Goal: Task Accomplishment & Management: Manage account settings

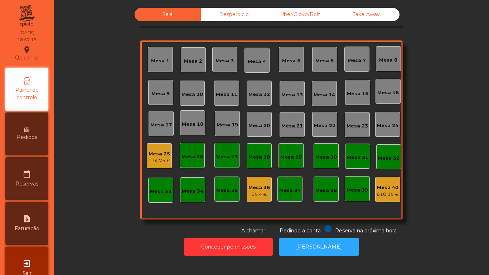
click at [246, 10] on div "Desperdicio" at bounding box center [234, 14] width 66 height 13
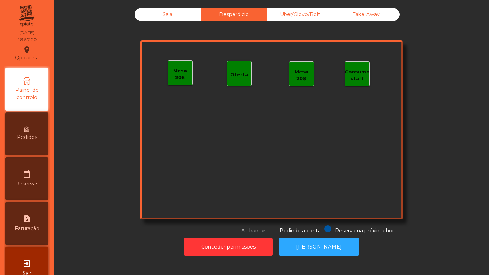
click at [172, 15] on div "Sala" at bounding box center [168, 14] width 66 height 13
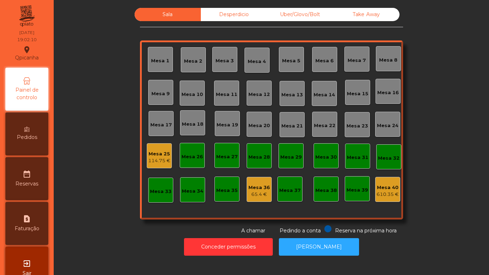
click at [319, 65] on div "Mesa 6" at bounding box center [324, 59] width 25 height 25
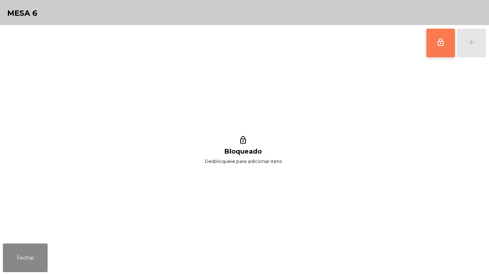
click at [427, 39] on button "lock_outline" at bounding box center [440, 43] width 29 height 29
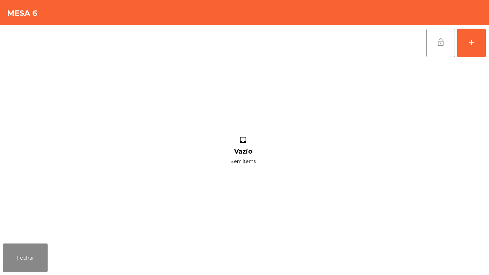
click at [438, 47] on button "lock_open" at bounding box center [440, 43] width 29 height 29
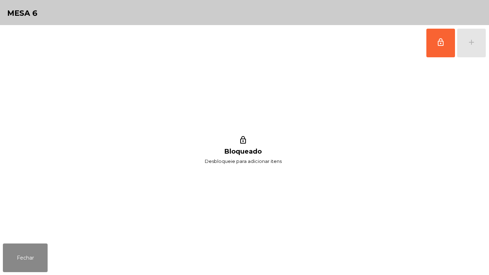
click at [31, 275] on div "Fechar" at bounding box center [244, 258] width 489 height 34
click at [42, 249] on button "Fechar" at bounding box center [25, 257] width 45 height 29
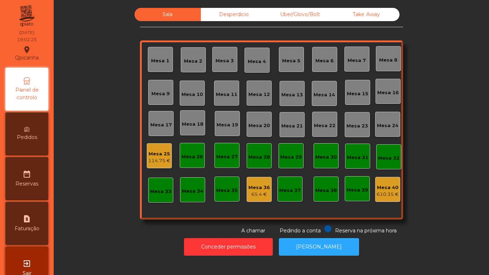
click at [160, 61] on div "Mesa 1" at bounding box center [160, 60] width 18 height 7
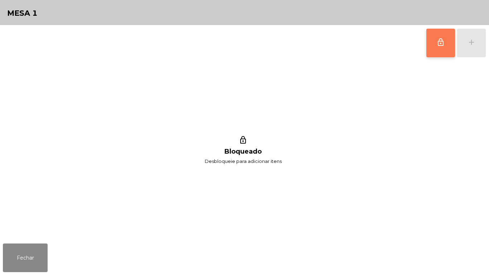
click at [427, 47] on button "lock_outline" at bounding box center [440, 43] width 29 height 29
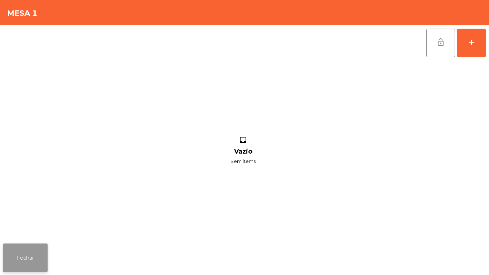
click at [19, 253] on button "Fechar" at bounding box center [25, 257] width 45 height 29
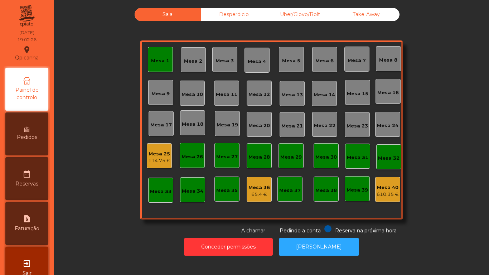
click at [148, 66] on div "Mesa 1" at bounding box center [160, 59] width 25 height 25
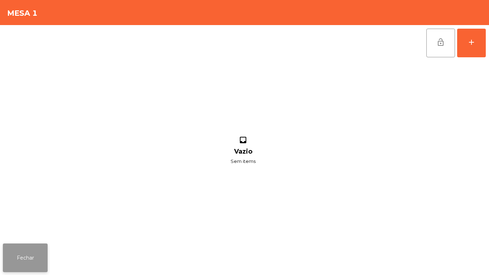
click at [33, 253] on button "Fechar" at bounding box center [25, 257] width 45 height 29
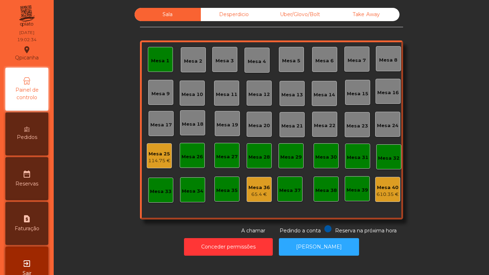
click at [158, 152] on div "Mesa 25" at bounding box center [159, 153] width 22 height 7
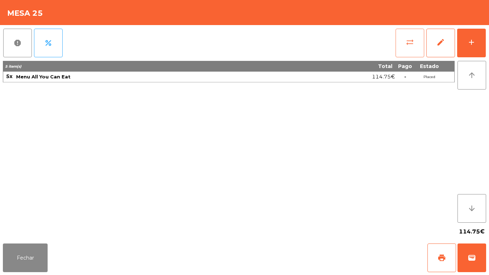
click at [408, 42] on span "sync_alt" at bounding box center [410, 42] width 9 height 9
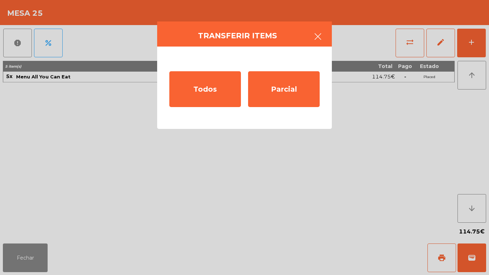
click at [321, 34] on icon "button" at bounding box center [318, 36] width 9 height 9
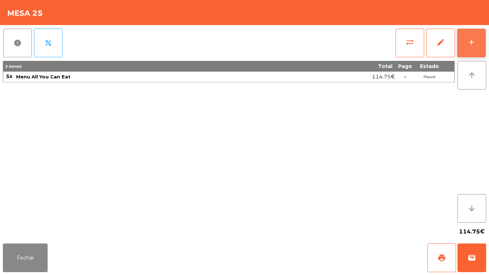
click at [471, 38] on div "add" at bounding box center [471, 42] width 9 height 9
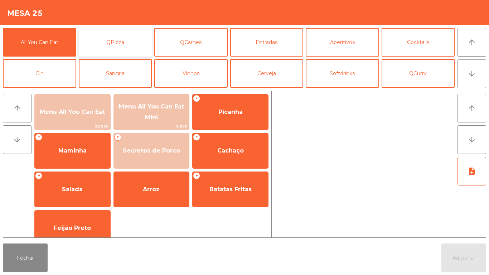
click at [118, 37] on button "QPizza" at bounding box center [115, 42] width 73 height 29
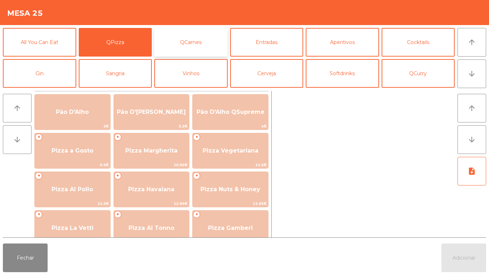
click at [196, 38] on button "QCarnes" at bounding box center [190, 42] width 73 height 29
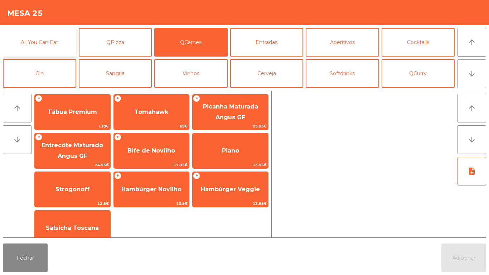
click at [43, 48] on button "All You Can Eat" at bounding box center [39, 42] width 73 height 29
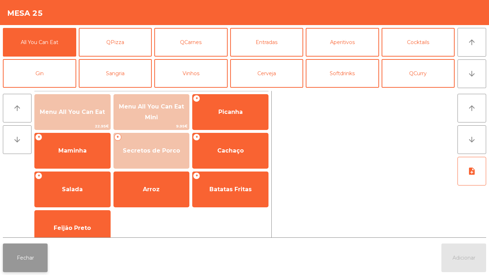
click at [24, 258] on button "Fechar" at bounding box center [25, 257] width 45 height 29
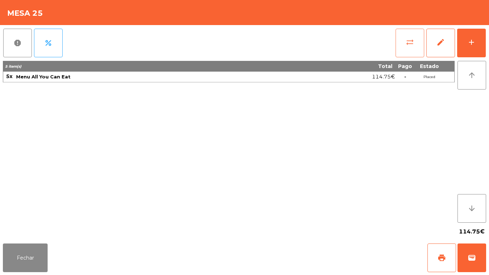
click at [397, 44] on button "sync_alt" at bounding box center [409, 43] width 29 height 29
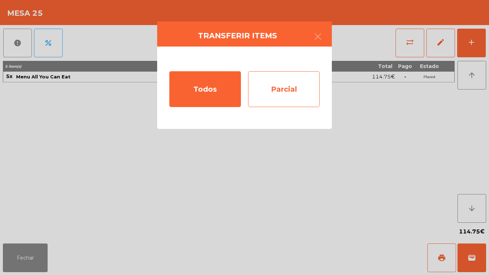
click at [286, 83] on div "Parcial" at bounding box center [284, 89] width 72 height 36
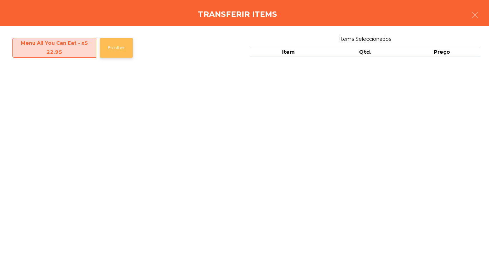
click at [115, 48] on button "Escolher" at bounding box center [116, 48] width 33 height 20
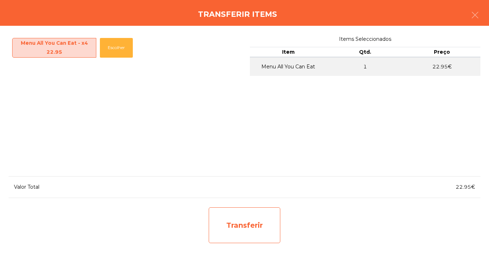
click at [237, 226] on div "Transferir" at bounding box center [245, 225] width 72 height 36
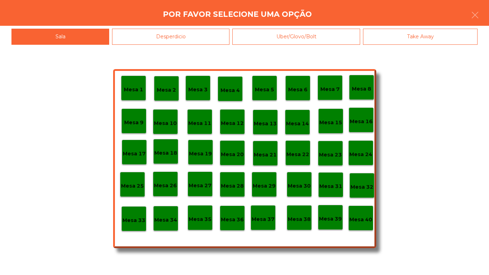
click at [136, 87] on p "Mesa 1" at bounding box center [133, 90] width 19 height 8
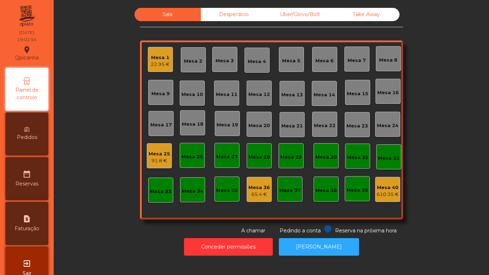
click at [154, 68] on div "Mesa 1 22.95 €" at bounding box center [160, 59] width 25 height 25
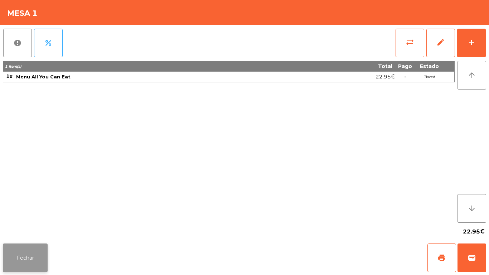
click at [27, 251] on button "Fechar" at bounding box center [25, 257] width 45 height 29
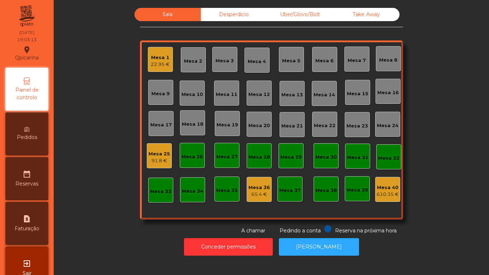
click at [157, 65] on div "22.95 €" at bounding box center [160, 64] width 19 height 7
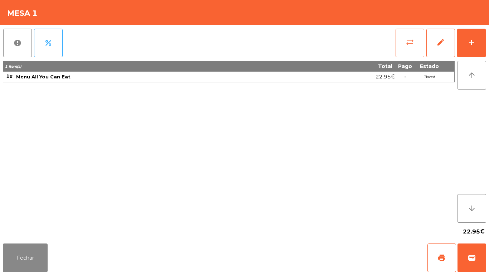
click at [404, 47] on button "sync_alt" at bounding box center [409, 43] width 29 height 29
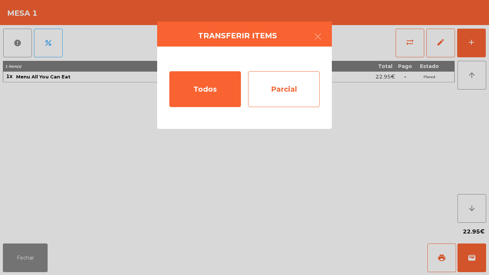
click at [291, 94] on div "Parcial" at bounding box center [284, 89] width 72 height 36
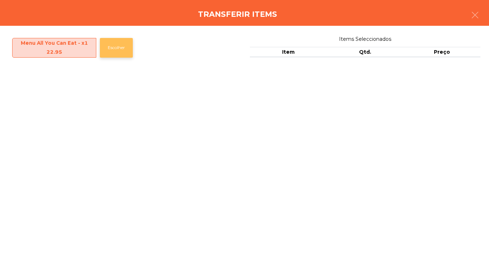
click at [115, 55] on button "Escolher" at bounding box center [116, 48] width 33 height 20
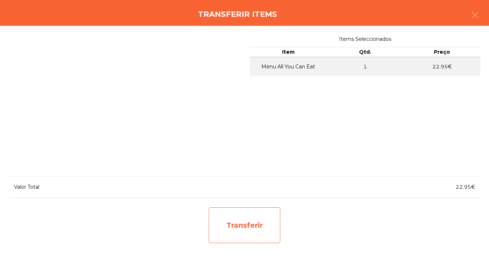
click at [234, 228] on div "Transferir" at bounding box center [245, 225] width 72 height 36
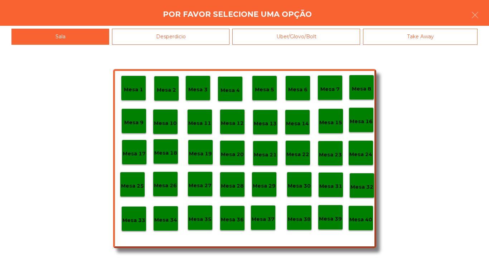
click at [131, 187] on p "Mesa 25" at bounding box center [132, 186] width 23 height 8
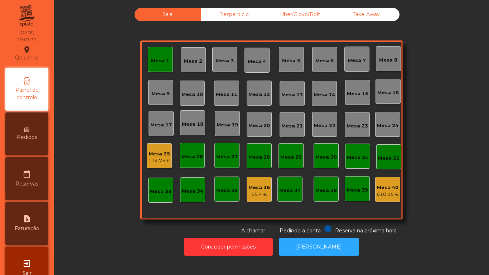
click at [160, 152] on div "Mesa 25" at bounding box center [159, 153] width 22 height 7
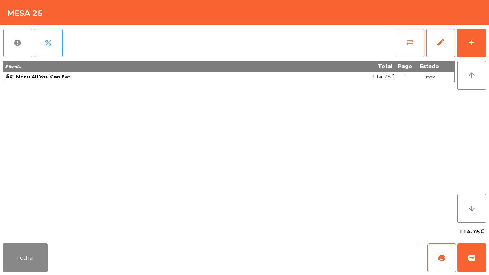
click at [414, 36] on button "sync_alt" at bounding box center [409, 43] width 29 height 29
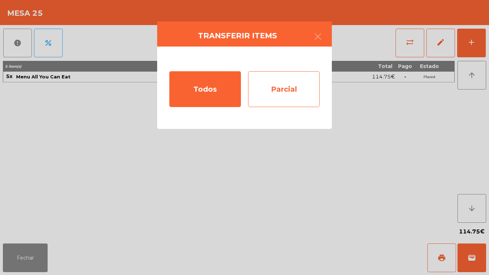
click at [291, 86] on div "Parcial" at bounding box center [284, 89] width 72 height 36
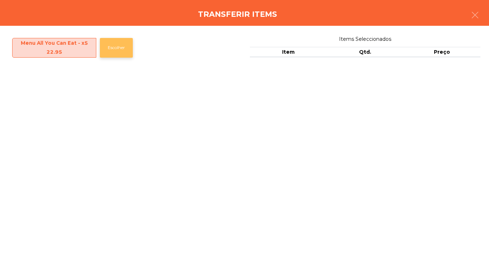
click at [129, 49] on button "Escolher" at bounding box center [116, 48] width 33 height 20
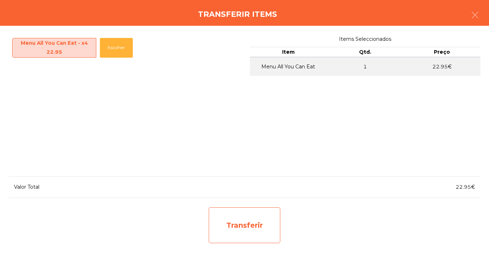
click at [250, 222] on div "Transferir" at bounding box center [245, 225] width 72 height 36
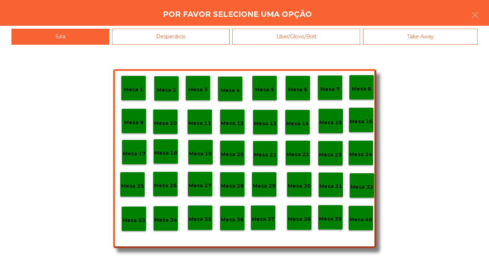
click at [140, 87] on p "Mesa 1" at bounding box center [133, 90] width 19 height 8
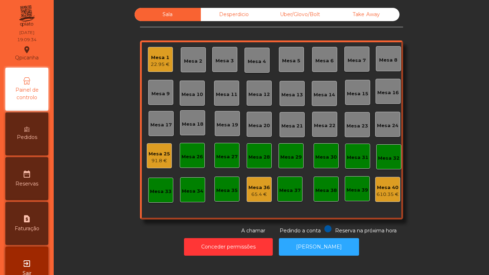
click at [159, 66] on div "22.95 €" at bounding box center [160, 64] width 19 height 7
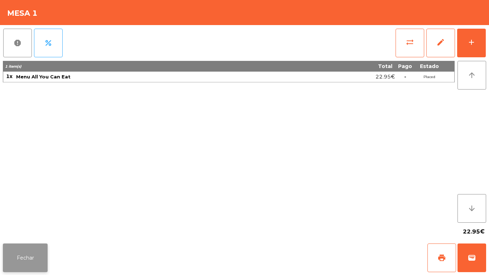
click at [37, 258] on button "Fechar" at bounding box center [25, 257] width 45 height 29
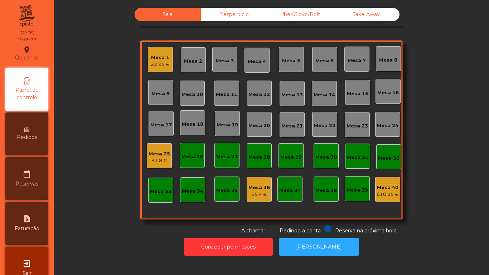
click at [155, 159] on div "91.8 €" at bounding box center [159, 160] width 21 height 7
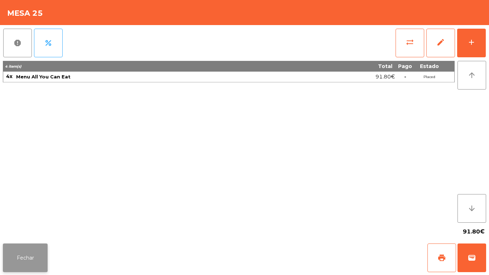
click at [43, 247] on button "Fechar" at bounding box center [25, 257] width 45 height 29
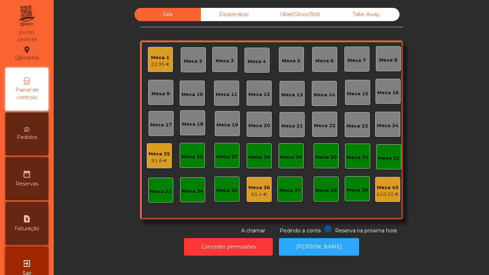
click at [162, 61] on div "22.95 €" at bounding box center [160, 64] width 19 height 7
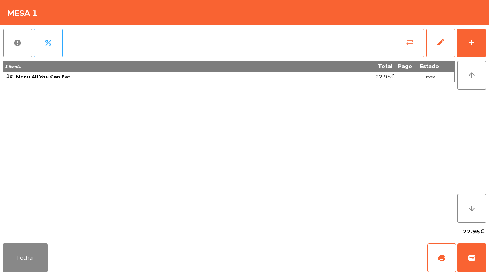
click at [401, 49] on button "sync_alt" at bounding box center [409, 43] width 29 height 29
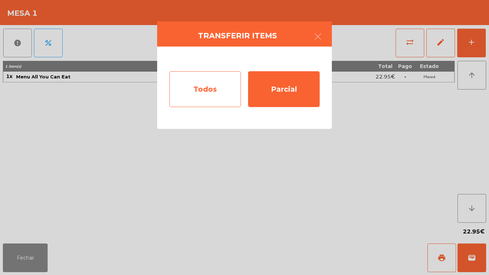
click at [204, 83] on div "Todos" at bounding box center [205, 89] width 72 height 36
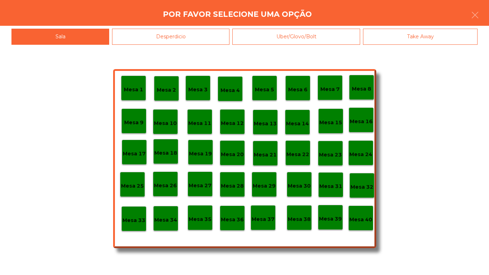
click at [135, 179] on div "Mesa 25" at bounding box center [132, 184] width 23 height 11
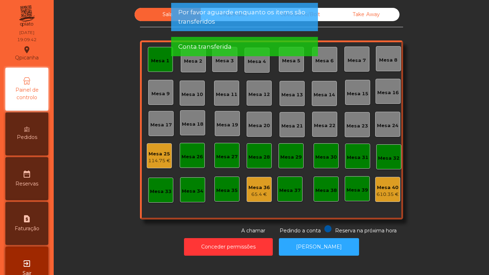
click at [155, 60] on div "Mesa 1" at bounding box center [160, 60] width 18 height 7
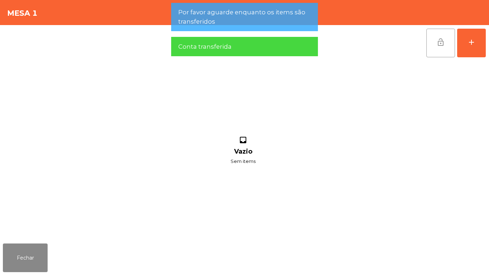
click at [440, 49] on button "lock_open" at bounding box center [440, 43] width 29 height 29
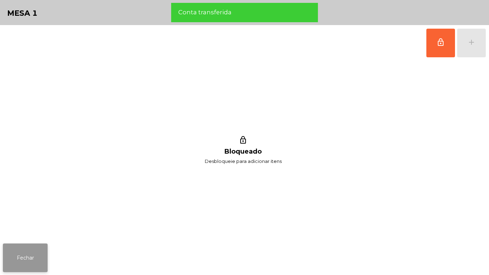
click at [22, 248] on button "Fechar" at bounding box center [25, 257] width 45 height 29
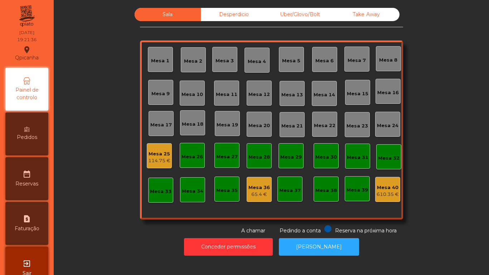
click at [188, 59] on div "Mesa 2" at bounding box center [193, 61] width 18 height 7
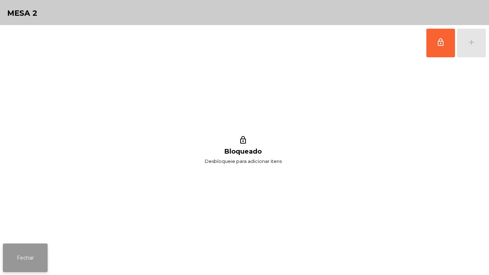
click at [24, 251] on button "Fechar" at bounding box center [25, 257] width 45 height 29
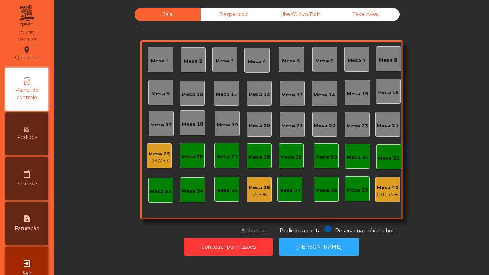
click at [225, 62] on div "Mesa 3" at bounding box center [224, 60] width 18 height 7
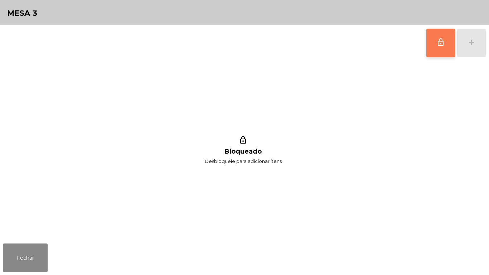
click at [428, 50] on button "lock_outline" at bounding box center [440, 43] width 29 height 29
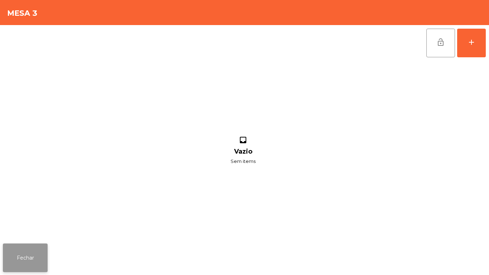
click at [23, 250] on button "Fechar" at bounding box center [25, 257] width 45 height 29
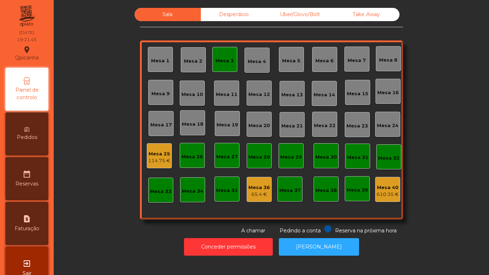
click at [225, 61] on div "Mesa 3" at bounding box center [224, 60] width 18 height 7
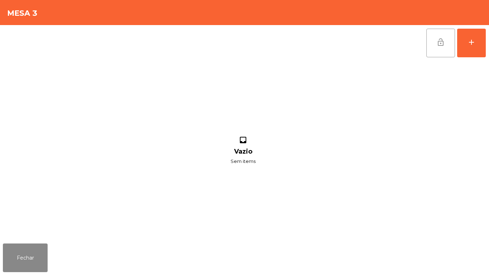
click at [435, 42] on button "lock_open" at bounding box center [440, 43] width 29 height 29
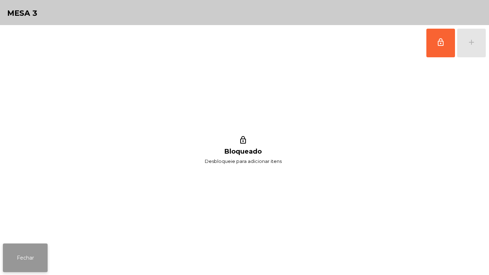
click at [36, 257] on button "Fechar" at bounding box center [25, 257] width 45 height 29
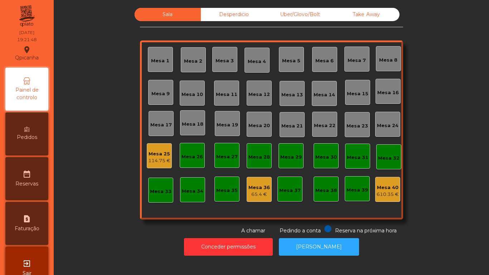
click at [158, 91] on div "Mesa 9" at bounding box center [160, 93] width 18 height 7
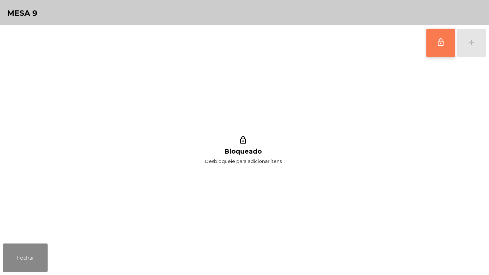
click at [438, 48] on button "lock_outline" at bounding box center [440, 43] width 29 height 29
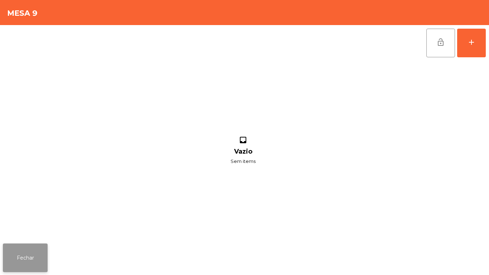
click at [33, 268] on button "Fechar" at bounding box center [25, 257] width 45 height 29
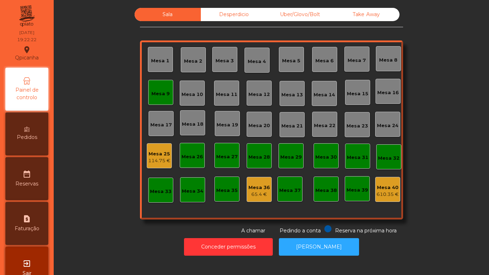
click at [148, 151] on div "Mesa 25" at bounding box center [159, 153] width 22 height 7
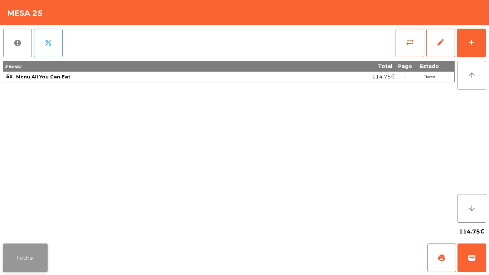
click at [34, 244] on button "Fechar" at bounding box center [25, 257] width 45 height 29
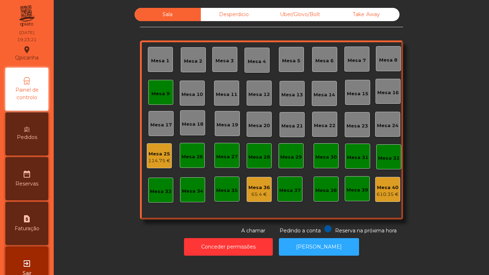
click at [162, 93] on div "Mesa 9" at bounding box center [160, 93] width 18 height 7
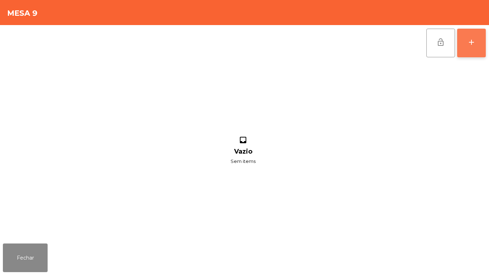
click at [470, 53] on button "add" at bounding box center [471, 43] width 29 height 29
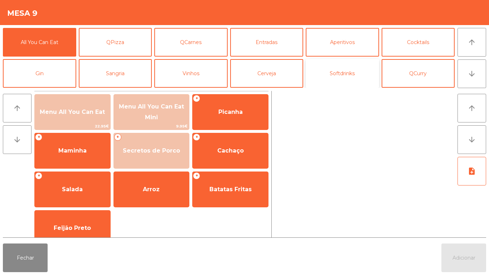
click at [339, 67] on button "Softdrinks" at bounding box center [342, 73] width 73 height 29
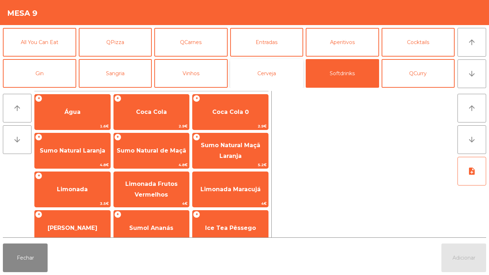
click at [270, 67] on button "Cerveja" at bounding box center [266, 73] width 73 height 29
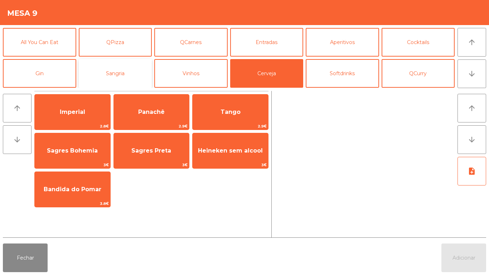
click at [115, 71] on button "Sangria" at bounding box center [115, 73] width 73 height 29
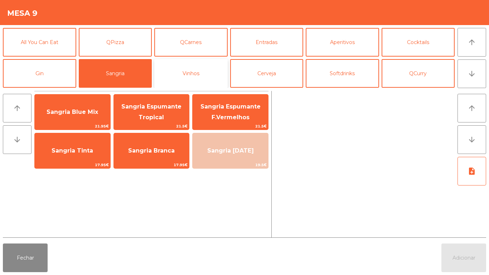
click at [182, 76] on button "Vinhos" at bounding box center [190, 73] width 73 height 29
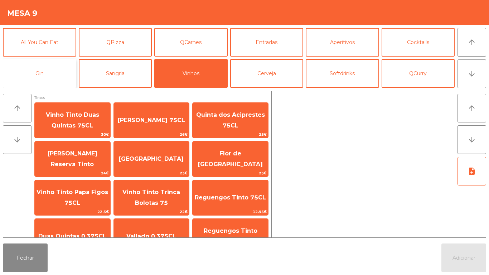
click at [49, 76] on button "Gin" at bounding box center [39, 73] width 73 height 29
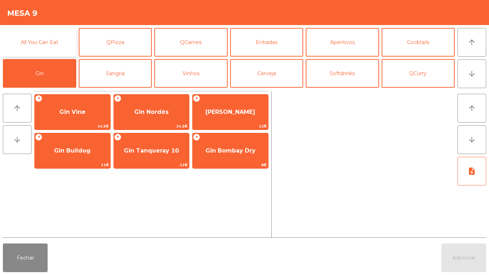
click at [53, 48] on button "All You Can Eat" at bounding box center [39, 42] width 73 height 29
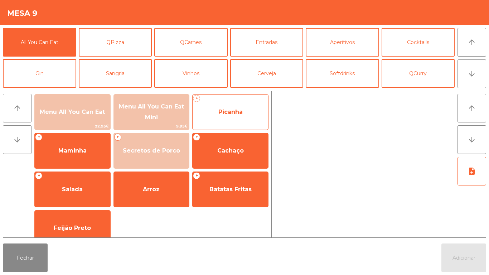
click at [232, 115] on span "Picanha" at bounding box center [230, 111] width 24 height 7
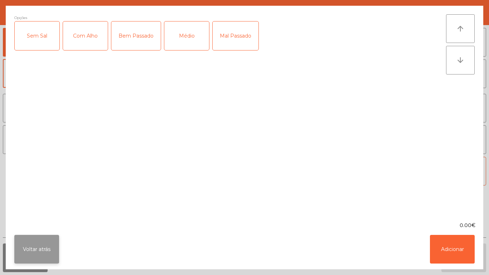
click at [55, 238] on button "Voltar atrás" at bounding box center [36, 249] width 45 height 29
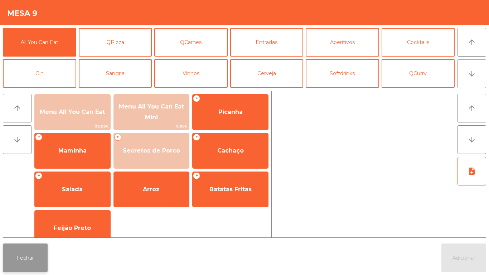
click at [32, 256] on button "Fechar" at bounding box center [25, 257] width 45 height 29
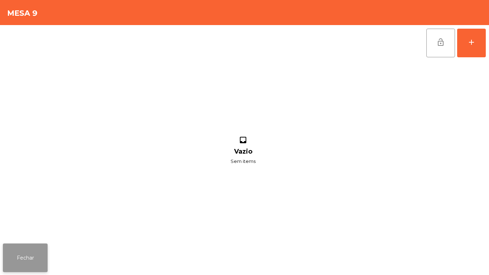
click at [25, 248] on button "Fechar" at bounding box center [25, 257] width 45 height 29
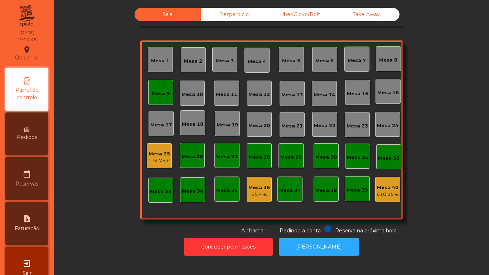
click at [152, 98] on div "Mesa 9" at bounding box center [160, 92] width 25 height 25
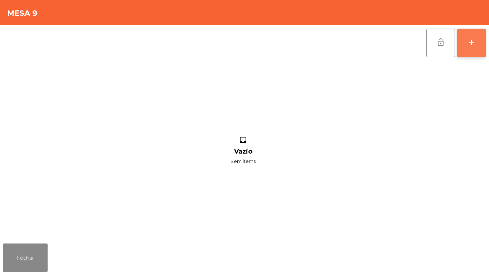
click at [467, 45] on button "add" at bounding box center [471, 43] width 29 height 29
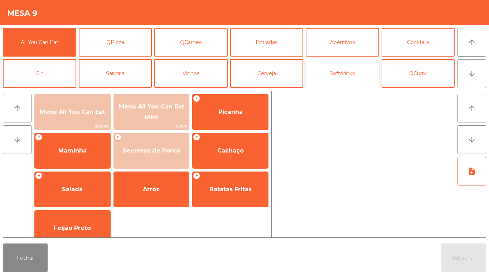
click at [339, 72] on button "Softdrinks" at bounding box center [342, 73] width 73 height 29
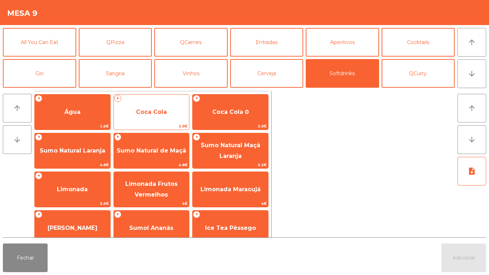
click at [152, 111] on span "Coca Cola" at bounding box center [151, 111] width 31 height 7
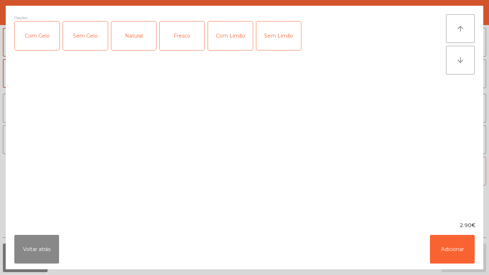
click at [38, 34] on div "Com Gelo" at bounding box center [37, 35] width 45 height 29
click at [232, 31] on div "Com Limão" at bounding box center [230, 35] width 45 height 29
click at [456, 237] on button "Adicionar" at bounding box center [452, 249] width 45 height 29
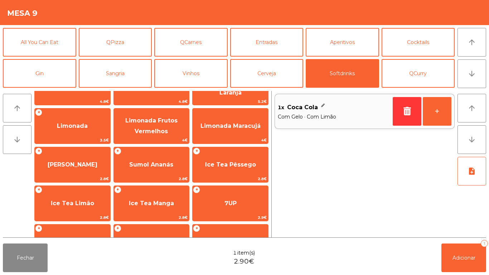
scroll to position [121, 0]
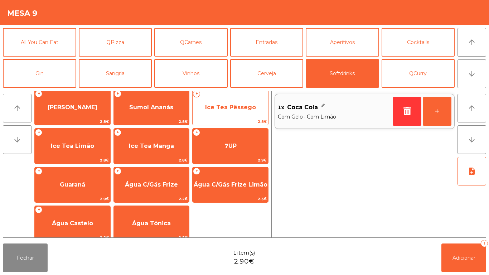
click at [238, 110] on span "Ice Tea Pêssego" at bounding box center [230, 107] width 51 height 7
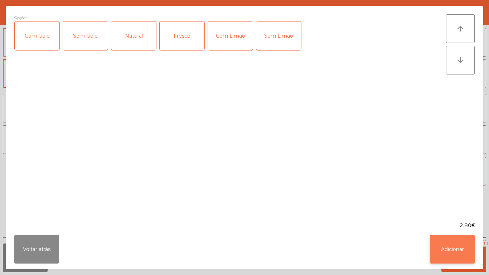
click at [433, 248] on button "Adicionar" at bounding box center [452, 249] width 45 height 29
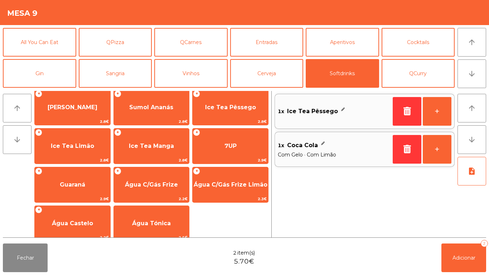
scroll to position [127, 0]
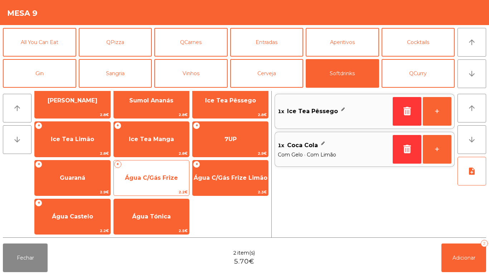
click at [156, 168] on span "Água C/Gás Frize" at bounding box center [152, 177] width 76 height 19
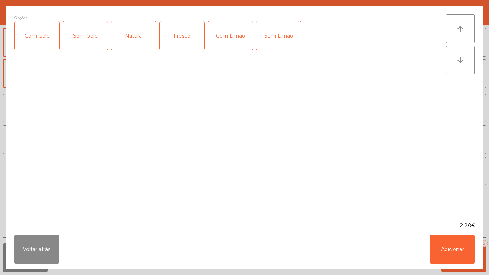
click at [35, 29] on div "Com Gelo" at bounding box center [37, 35] width 45 height 29
click at [227, 32] on div "Com Limão" at bounding box center [230, 35] width 45 height 29
click at [447, 249] on button "Adicionar" at bounding box center [452, 249] width 45 height 29
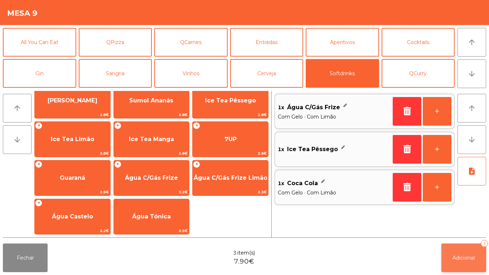
click at [460, 255] on span "Adicionar" at bounding box center [463, 257] width 23 height 6
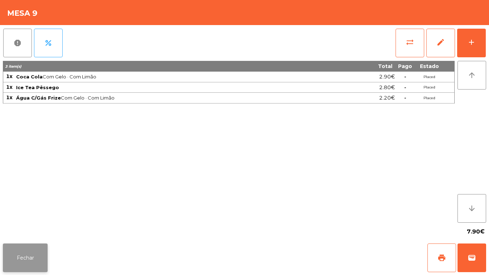
click at [17, 249] on button "Fechar" at bounding box center [25, 257] width 45 height 29
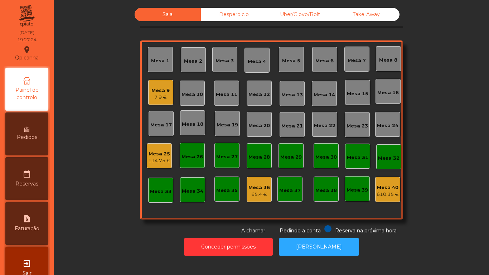
click at [162, 154] on div "Mesa 25" at bounding box center [159, 153] width 22 height 7
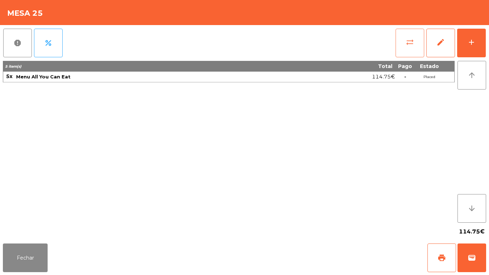
click at [416, 39] on button "sync_alt" at bounding box center [409, 43] width 29 height 29
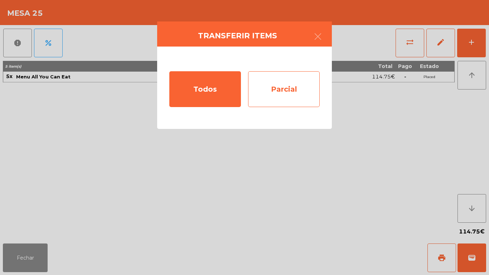
click at [282, 100] on div "Parcial" at bounding box center [284, 89] width 72 height 36
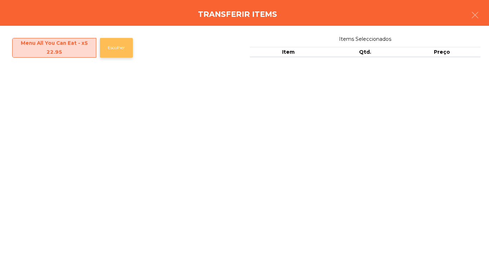
click at [114, 50] on button "Escolher" at bounding box center [116, 48] width 33 height 20
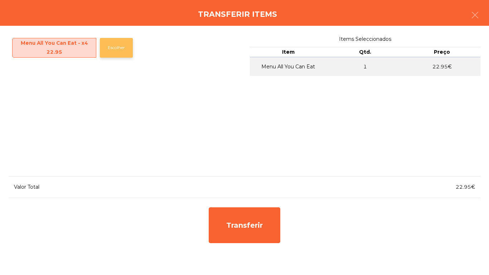
click at [115, 48] on button "Escolher" at bounding box center [116, 48] width 33 height 20
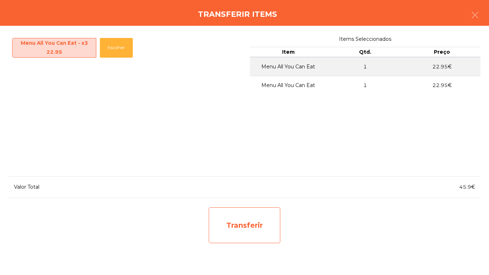
click at [263, 221] on div "Transferir" at bounding box center [245, 225] width 72 height 36
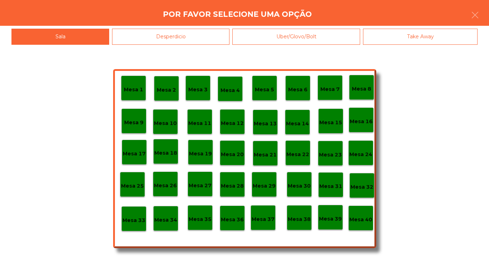
click at [135, 125] on p "Mesa 9" at bounding box center [133, 122] width 19 height 8
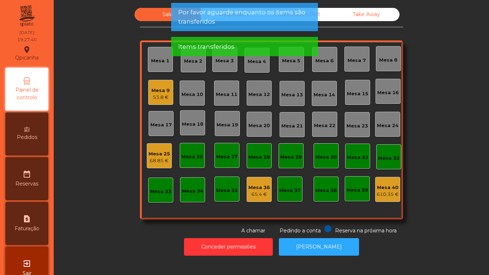
click at [165, 92] on div "Mesa 9" at bounding box center [160, 90] width 18 height 7
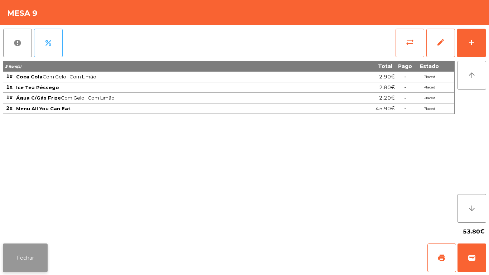
click at [39, 249] on button "Fechar" at bounding box center [25, 257] width 45 height 29
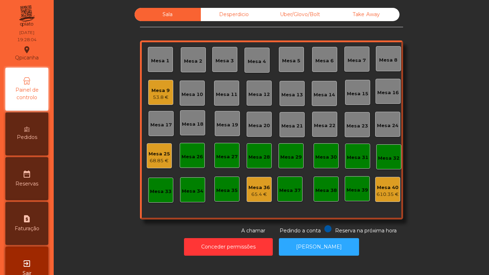
click at [159, 96] on div "53.8 €" at bounding box center [160, 97] width 18 height 7
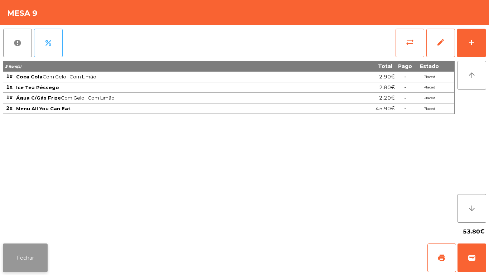
click at [37, 245] on button "Fechar" at bounding box center [25, 257] width 45 height 29
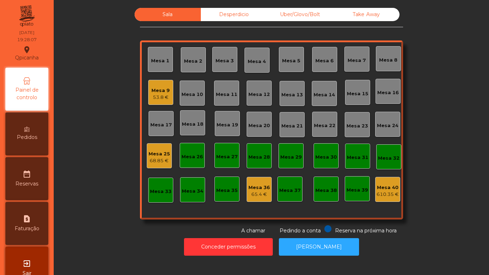
click at [158, 159] on div "68.85 €" at bounding box center [159, 160] width 21 height 7
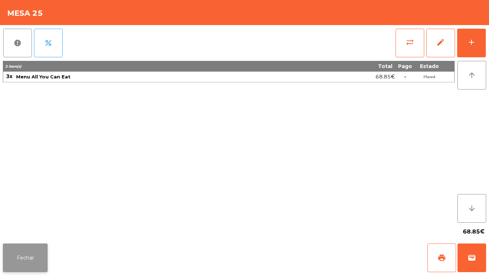
click at [35, 251] on button "Fechar" at bounding box center [25, 257] width 45 height 29
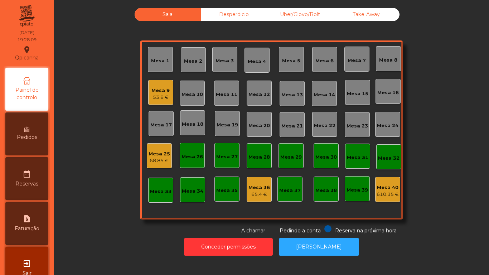
click at [161, 84] on div "Mesa 9 53.8 €" at bounding box center [160, 92] width 18 height 17
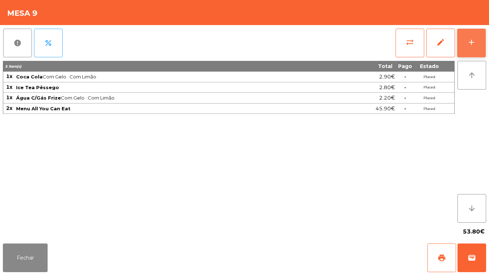
click at [470, 41] on div "add" at bounding box center [471, 42] width 9 height 9
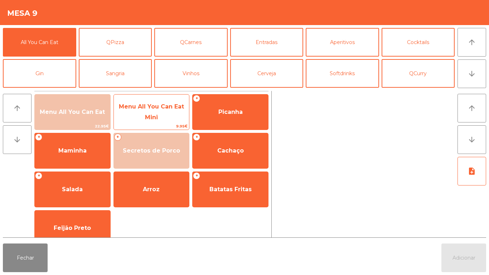
click at [161, 113] on span "Menu All You Can Eat Mini" at bounding box center [152, 112] width 76 height 30
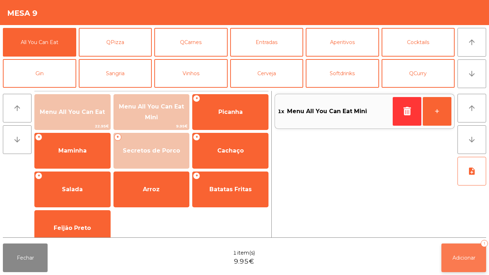
click at [482, 253] on button "Adicionar 1" at bounding box center [463, 257] width 45 height 29
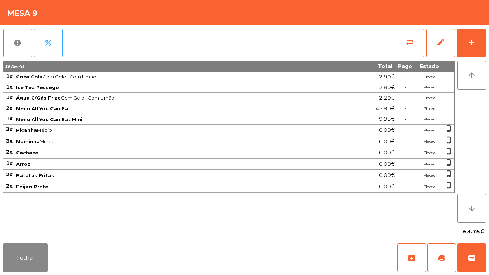
click at [0, 138] on div "report percent sync_alt edit add 19 item(s) Total Pago Estado 1x Coca Cola Com …" at bounding box center [244, 132] width 489 height 215
click at [464, 48] on button "add" at bounding box center [471, 43] width 29 height 29
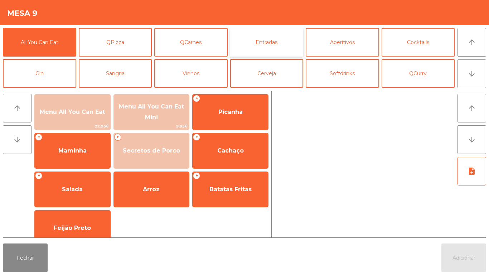
click at [281, 41] on button "Entradas" at bounding box center [266, 42] width 73 height 29
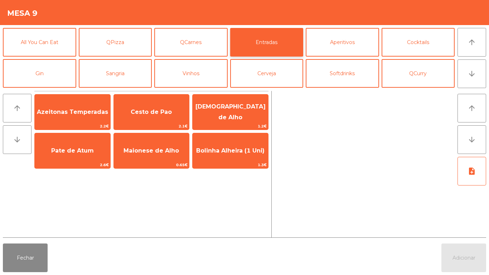
click at [263, 40] on button "Entradas" at bounding box center [266, 42] width 73 height 29
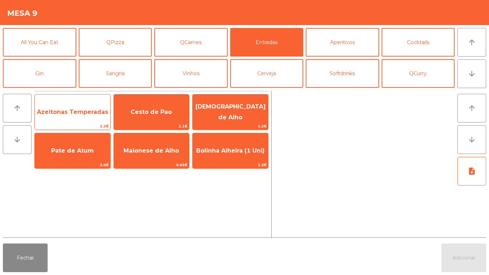
click at [70, 107] on span "Azeitonas Temperadas" at bounding box center [73, 111] width 76 height 19
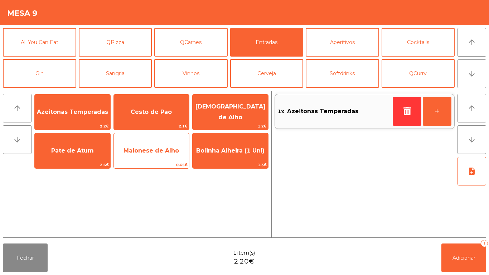
click at [157, 153] on span "Maionese de Alho" at bounding box center [150, 150] width 55 height 7
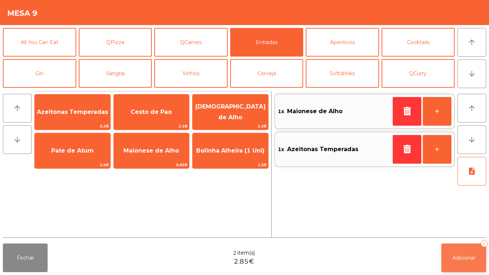
click at [458, 252] on button "Adicionar 2" at bounding box center [463, 257] width 45 height 29
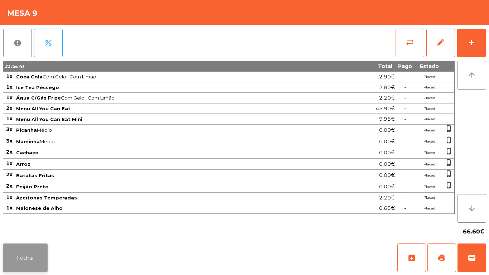
click at [16, 254] on button "Fechar" at bounding box center [25, 257] width 45 height 29
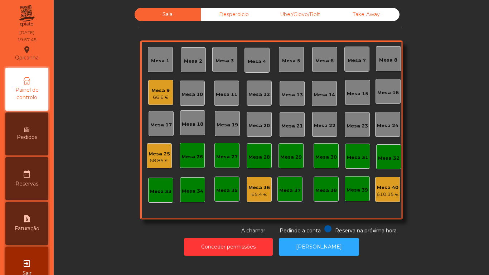
click at [29, 131] on icon at bounding box center [26, 129] width 5 height 5
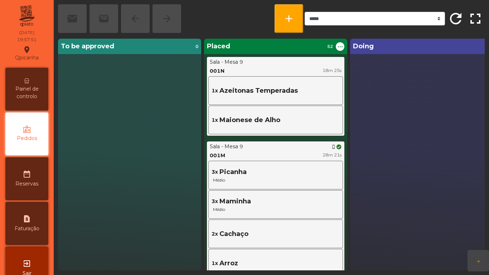
click at [31, 95] on span "Painel de controlo" at bounding box center [26, 92] width 39 height 15
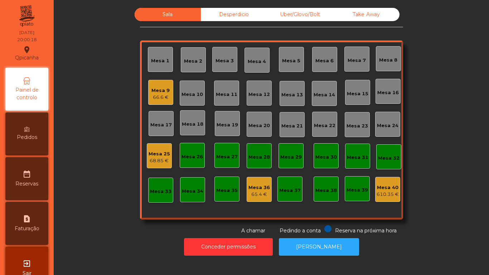
click at [43, 135] on div "Pedidos" at bounding box center [26, 133] width 43 height 43
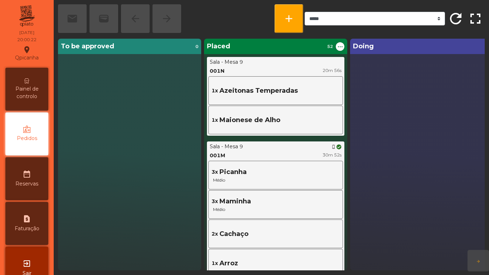
click at [35, 100] on div "Painel de controlo" at bounding box center [26, 89] width 43 height 43
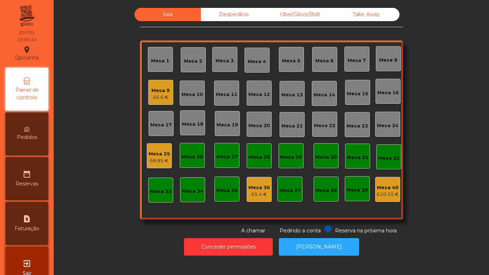
click at [160, 93] on div "Mesa 9" at bounding box center [160, 90] width 18 height 7
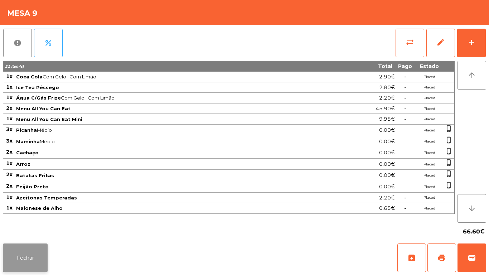
click at [29, 257] on button "Fechar" at bounding box center [25, 257] width 45 height 29
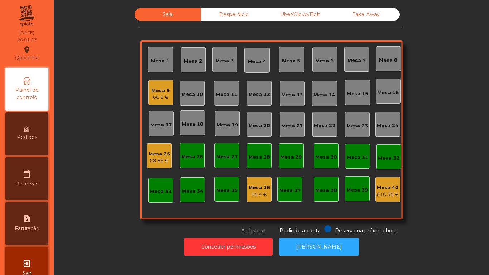
click at [29, 139] on span "Pedidos" at bounding box center [27, 137] width 20 height 8
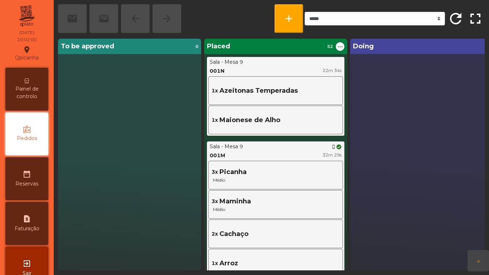
click at [26, 98] on span "Painel de controlo" at bounding box center [26, 92] width 39 height 15
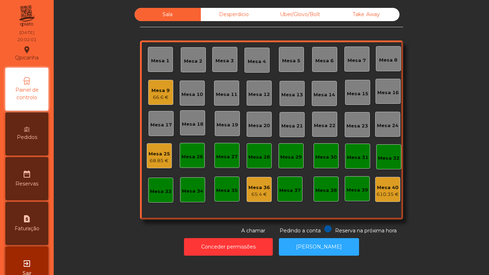
click at [41, 126] on div "Pedidos" at bounding box center [26, 133] width 43 height 43
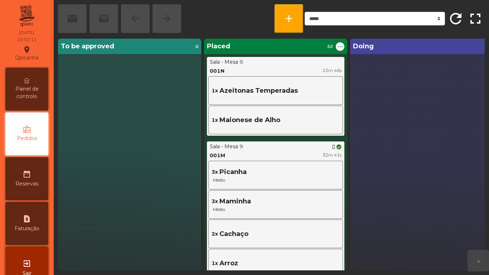
click at [41, 96] on span "Painel de controlo" at bounding box center [26, 92] width 39 height 15
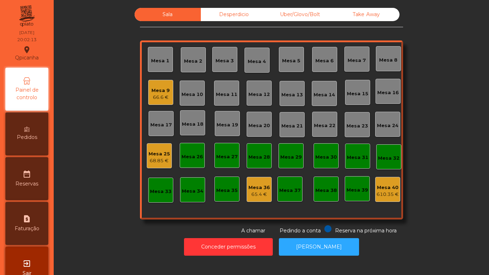
click at [36, 135] on span "Pedidos" at bounding box center [27, 137] width 20 height 8
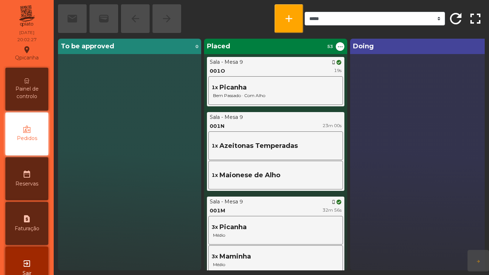
click at [34, 77] on div "Painel de controlo" at bounding box center [26, 89] width 43 height 43
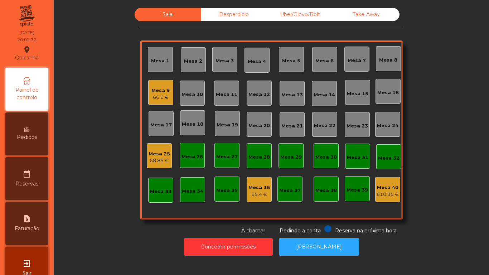
click at [20, 129] on div "Pedidos" at bounding box center [26, 133] width 43 height 43
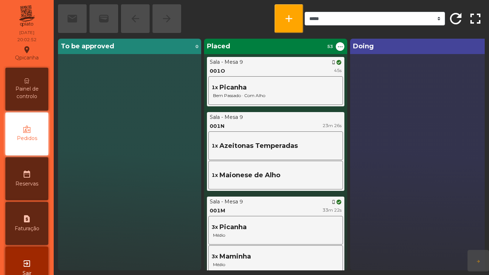
click at [47, 94] on span "Painel de controlo" at bounding box center [26, 92] width 39 height 15
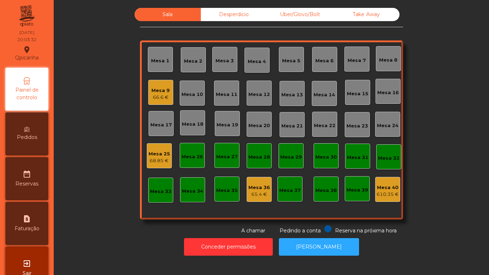
click at [163, 84] on div "Mesa 9 66.6 €" at bounding box center [160, 92] width 18 height 17
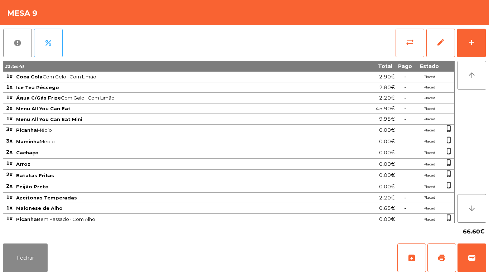
scroll to position [2, 0]
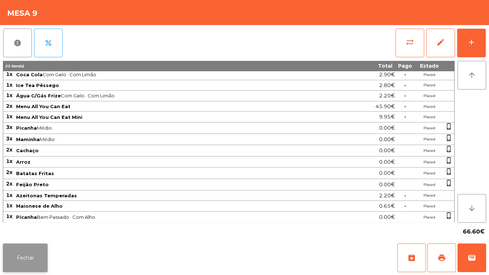
click at [23, 255] on button "Fechar" at bounding box center [25, 257] width 45 height 29
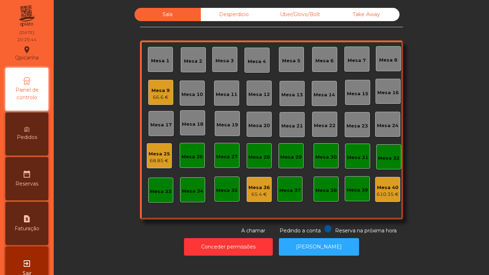
click at [161, 93] on div "Mesa 9" at bounding box center [160, 90] width 18 height 7
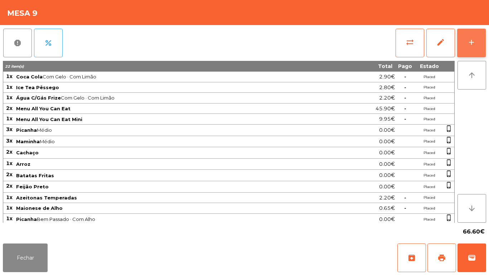
click at [464, 48] on button "add" at bounding box center [471, 43] width 29 height 29
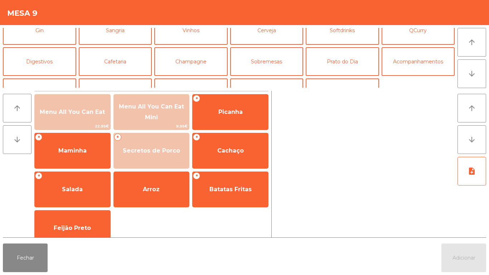
scroll to position [44, 0]
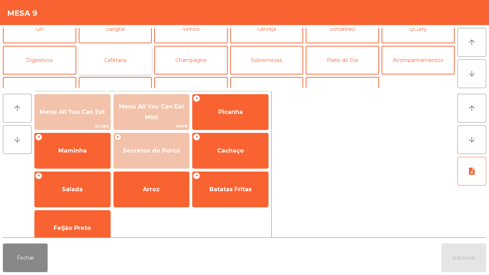
click at [134, 55] on button "Cafetaria" at bounding box center [115, 60] width 73 height 29
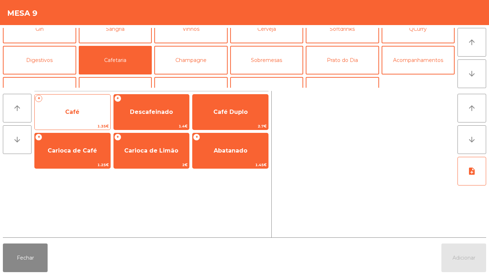
click at [97, 113] on span "Café" at bounding box center [73, 111] width 76 height 19
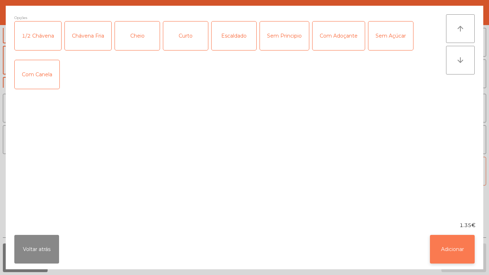
click at [457, 238] on button "Adicionar" at bounding box center [452, 249] width 45 height 29
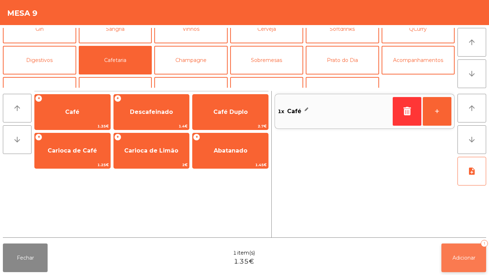
click at [463, 252] on button "Adicionar 1" at bounding box center [463, 257] width 45 height 29
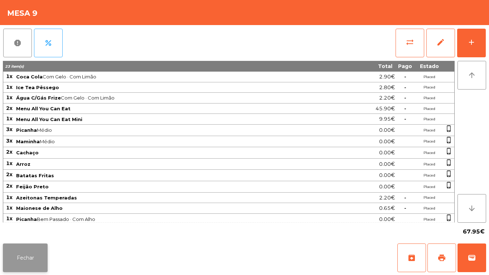
click at [37, 252] on button "Fechar" at bounding box center [25, 257] width 45 height 29
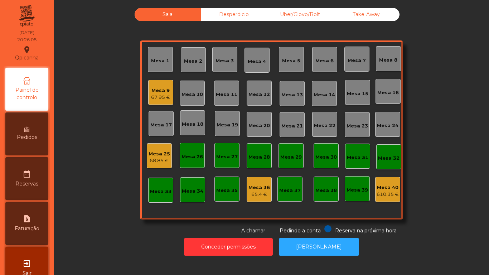
click at [355, 58] on div "Mesa 7" at bounding box center [357, 60] width 18 height 7
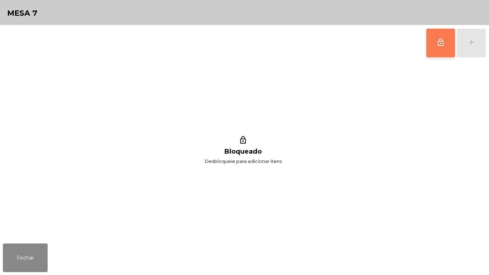
click at [435, 37] on button "lock_outline" at bounding box center [440, 43] width 29 height 29
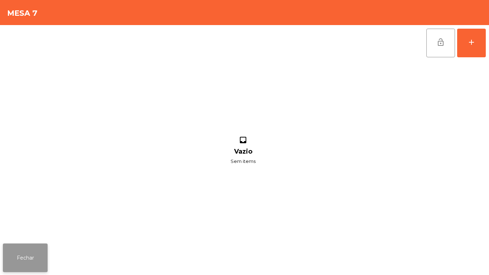
click at [45, 254] on button "Fechar" at bounding box center [25, 257] width 45 height 29
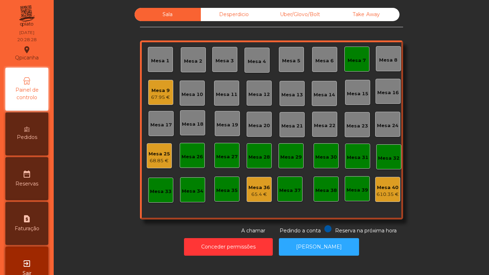
click at [160, 89] on div "Mesa 9" at bounding box center [160, 90] width 19 height 7
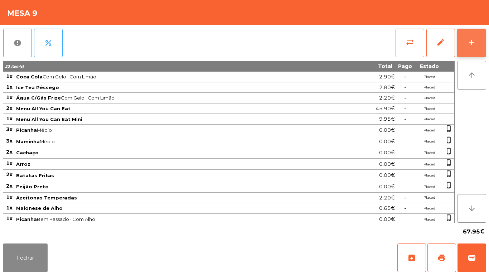
click at [461, 46] on button "add" at bounding box center [471, 43] width 29 height 29
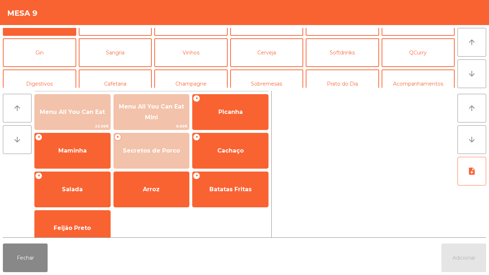
scroll to position [34, 0]
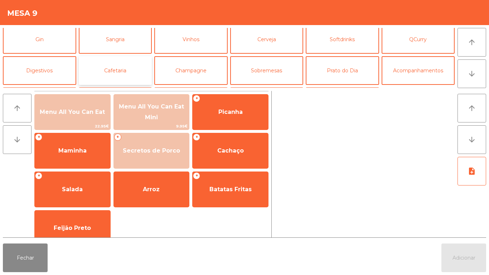
click at [122, 72] on button "Cafetaria" at bounding box center [115, 70] width 73 height 29
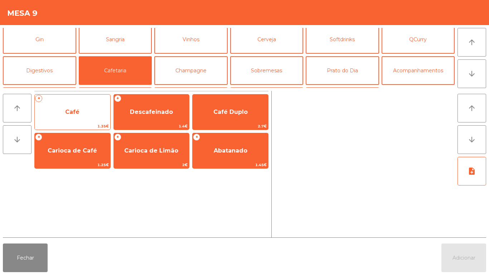
click at [77, 108] on span "Café" at bounding box center [72, 111] width 14 height 7
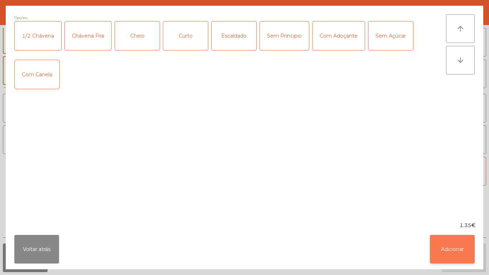
click at [451, 248] on button "Adicionar" at bounding box center [452, 249] width 45 height 29
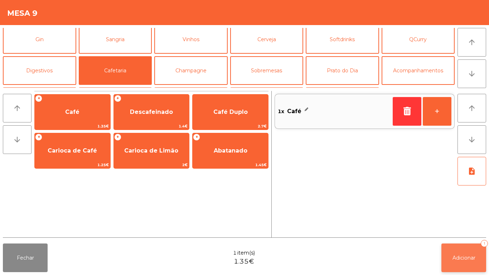
click at [457, 256] on span "Adicionar" at bounding box center [463, 257] width 23 height 6
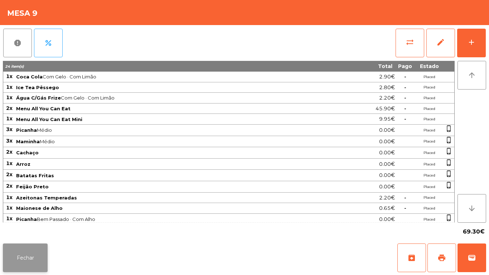
click at [30, 259] on button "Fechar" at bounding box center [25, 257] width 45 height 29
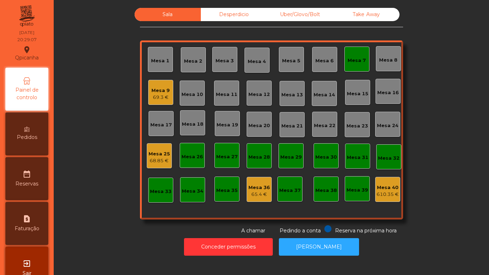
click at [353, 62] on div "Mesa 7" at bounding box center [357, 60] width 18 height 7
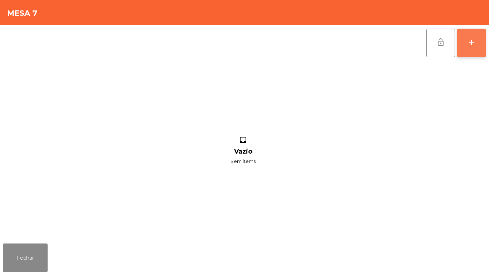
click at [472, 45] on div "add" at bounding box center [471, 42] width 9 height 9
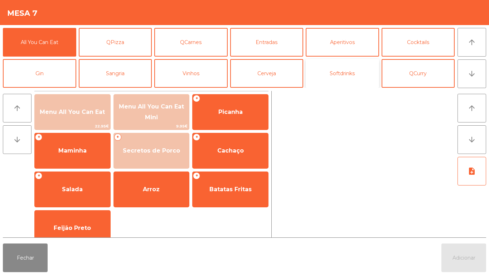
click at [343, 71] on button "Softdrinks" at bounding box center [342, 73] width 73 height 29
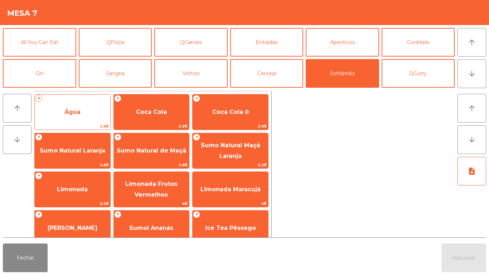
click at [88, 113] on span "Água" at bounding box center [73, 111] width 76 height 19
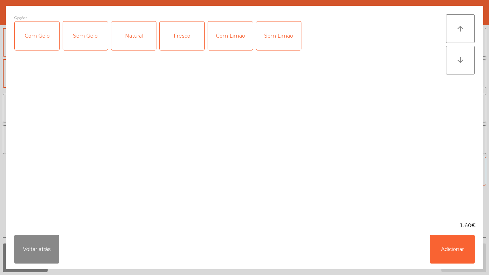
click at [181, 48] on div "Fresco" at bounding box center [182, 35] width 45 height 29
click at [450, 245] on button "Adicionar" at bounding box center [452, 249] width 45 height 29
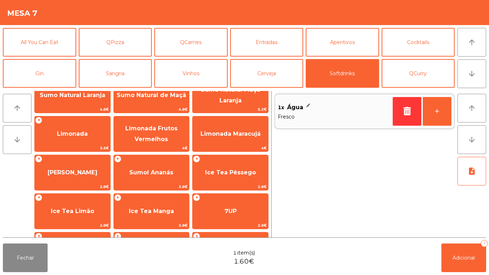
scroll to position [83, 0]
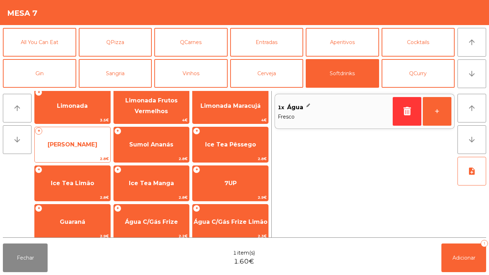
click at [93, 143] on span "[PERSON_NAME]" at bounding box center [73, 144] width 50 height 7
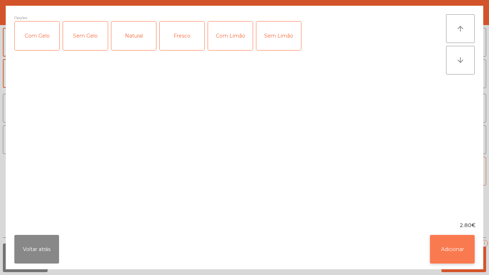
click at [446, 249] on button "Adicionar" at bounding box center [452, 249] width 45 height 29
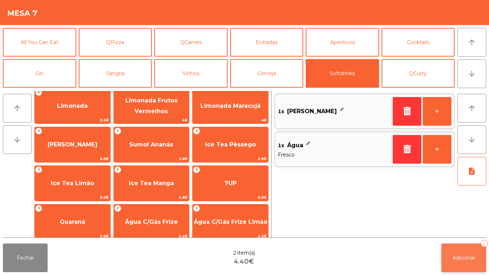
click at [455, 251] on button "Adicionar 2" at bounding box center [463, 257] width 45 height 29
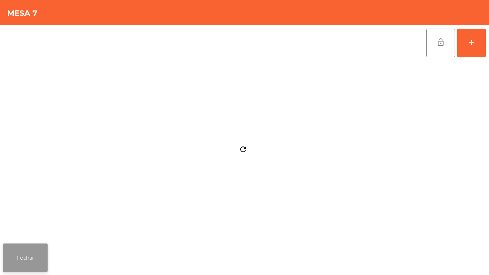
click at [39, 247] on button "Fechar" at bounding box center [25, 257] width 45 height 29
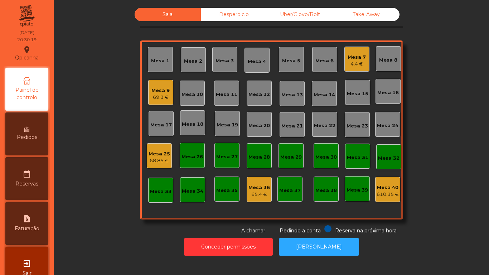
click at [354, 62] on div "4.4 €" at bounding box center [357, 63] width 18 height 7
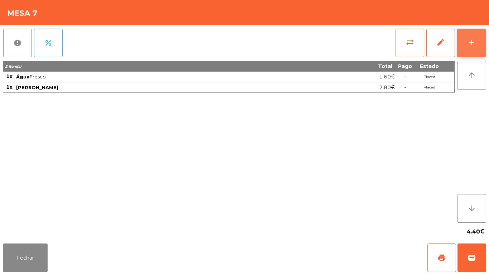
click at [468, 36] on button "add" at bounding box center [471, 43] width 29 height 29
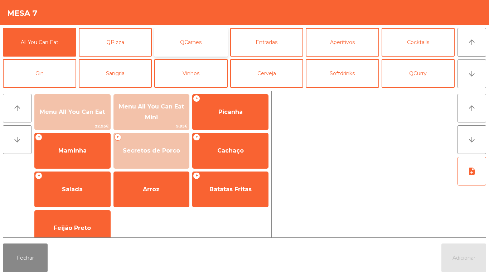
click at [193, 49] on button "QCarnes" at bounding box center [190, 42] width 73 height 29
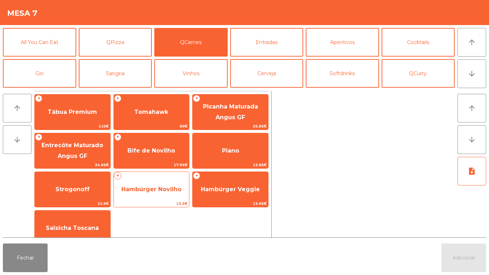
click at [164, 179] on div "+ Hambúrger Novilho 13.5€" at bounding box center [151, 189] width 76 height 36
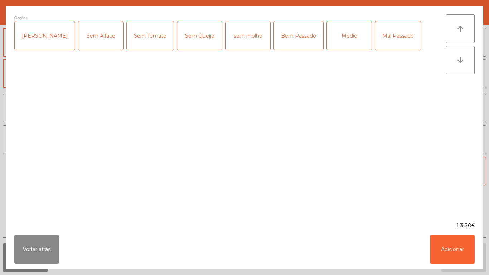
click at [330, 38] on div "Médio" at bounding box center [349, 35] width 45 height 29
click at [287, 44] on div "Bem Passado" at bounding box center [298, 35] width 49 height 29
click at [445, 252] on button "Adicionar" at bounding box center [452, 249] width 45 height 29
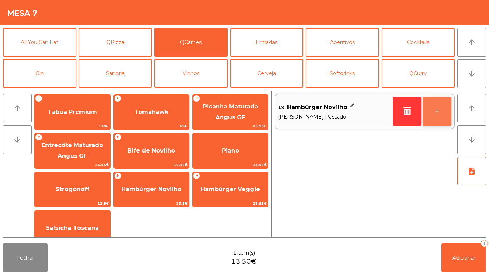
click at [436, 113] on button "+" at bounding box center [437, 111] width 29 height 29
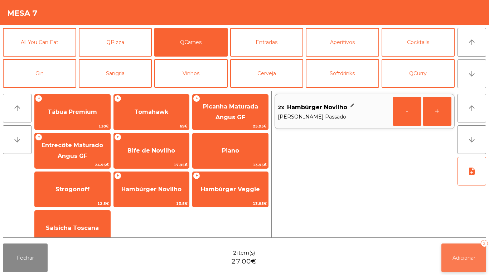
click at [458, 251] on button "Adicionar 2" at bounding box center [463, 257] width 45 height 29
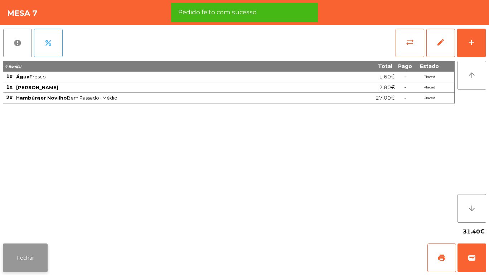
click at [37, 257] on button "Fechar" at bounding box center [25, 257] width 45 height 29
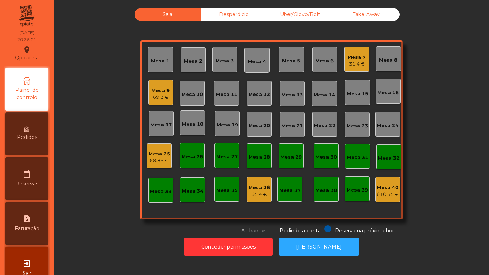
click at [159, 84] on div "Mesa 9 69.3 €" at bounding box center [160, 92] width 18 height 17
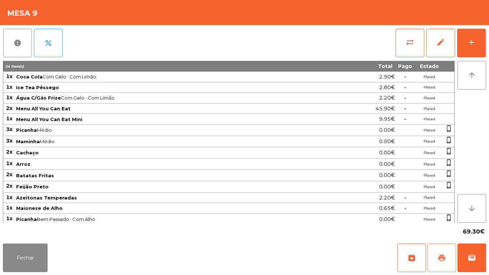
click at [441, 255] on span "print" at bounding box center [441, 257] width 9 height 9
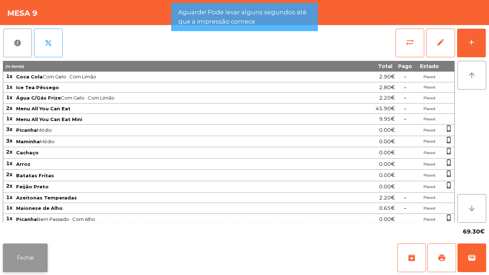
click at [24, 260] on button "Fechar" at bounding box center [25, 257] width 45 height 29
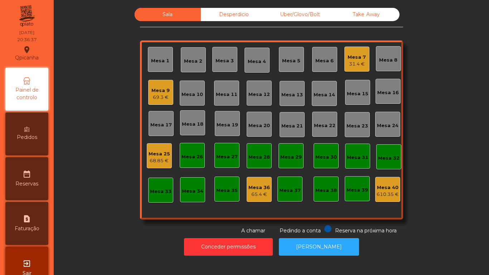
click at [28, 141] on div "Pedidos" at bounding box center [26, 133] width 43 height 43
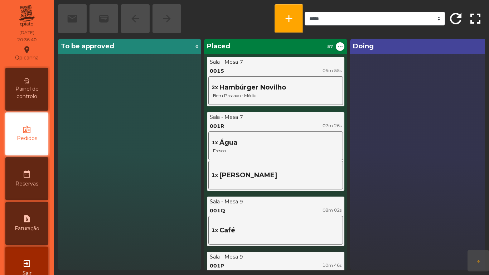
click at [30, 87] on span "Painel de controlo" at bounding box center [26, 92] width 39 height 15
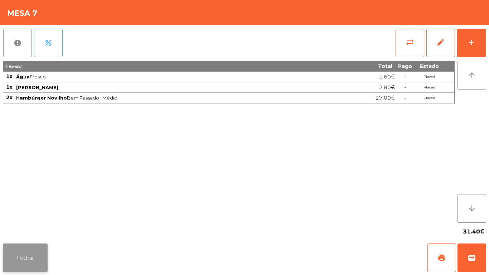
click at [45, 254] on button "Fechar" at bounding box center [25, 257] width 45 height 29
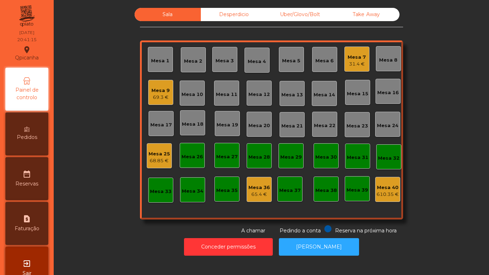
click at [354, 61] on div "31.4 €" at bounding box center [357, 63] width 18 height 7
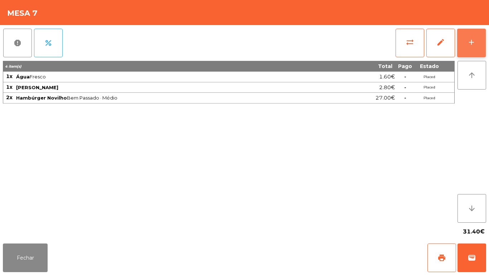
click at [471, 43] on div "add" at bounding box center [471, 42] width 9 height 9
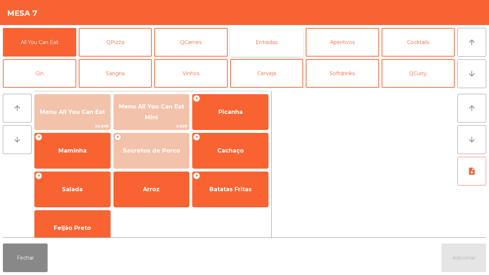
click at [259, 47] on button "Entradas" at bounding box center [266, 42] width 73 height 29
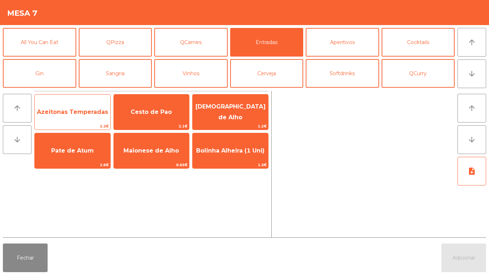
click at [81, 111] on span "Azeitonas Temperadas" at bounding box center [72, 111] width 71 height 7
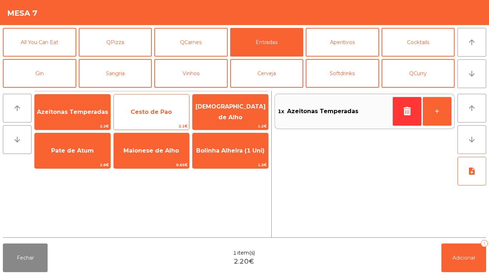
click at [151, 106] on span "Cesto de Pao" at bounding box center [152, 111] width 76 height 19
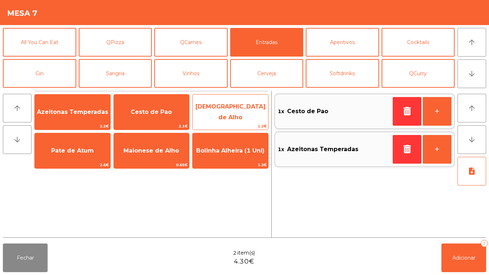
click at [225, 110] on span "[DEMOGRAPHIC_DATA] de Alho" at bounding box center [230, 112] width 70 height 18
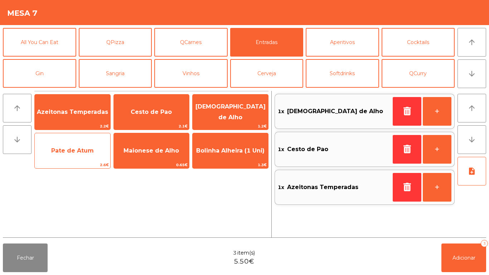
click at [72, 149] on span "Pate de Atum" at bounding box center [72, 150] width 43 height 7
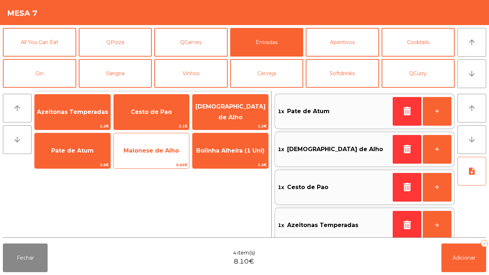
click at [152, 146] on span "Maionese de Alho" at bounding box center [152, 150] width 76 height 19
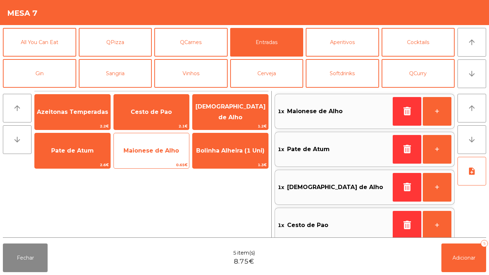
scroll to position [3, 0]
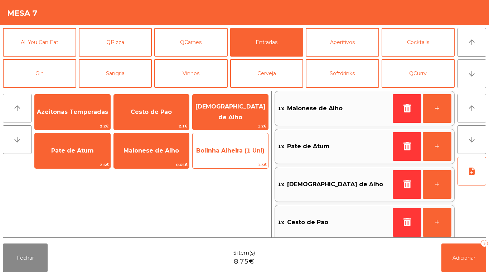
click at [231, 149] on span "Bolinha Alheira (1 Uni)" at bounding box center [230, 150] width 68 height 7
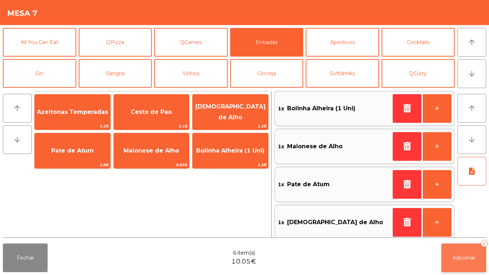
click at [467, 254] on span "Adicionar" at bounding box center [463, 257] width 23 height 6
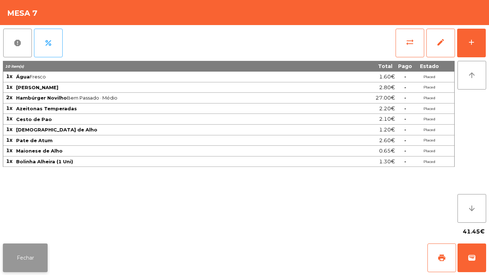
click at [34, 263] on button "Fechar" at bounding box center [25, 257] width 45 height 29
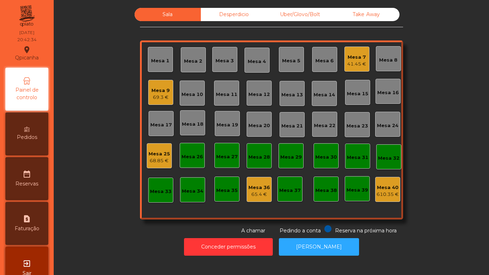
click at [154, 97] on div "69.3 €" at bounding box center [160, 97] width 18 height 7
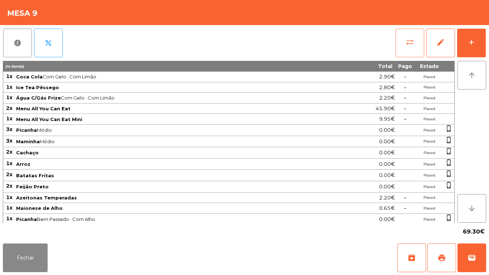
click at [407, 40] on span "sync_alt" at bounding box center [410, 42] width 9 height 9
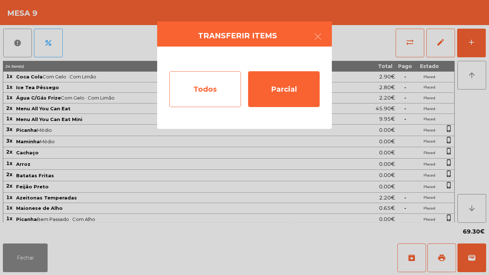
click at [212, 88] on div "Todos" at bounding box center [205, 89] width 72 height 36
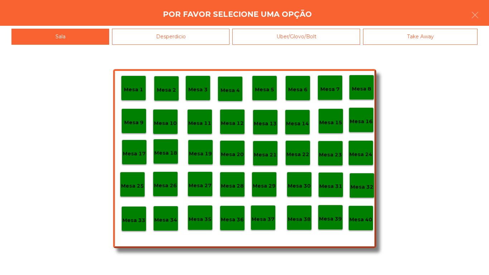
click at [358, 223] on p "Mesa 40" at bounding box center [360, 219] width 23 height 8
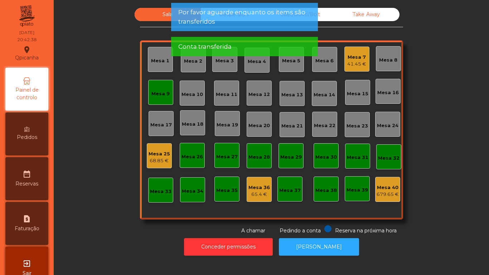
click at [381, 194] on div "679.65 €" at bounding box center [388, 194] width 22 height 7
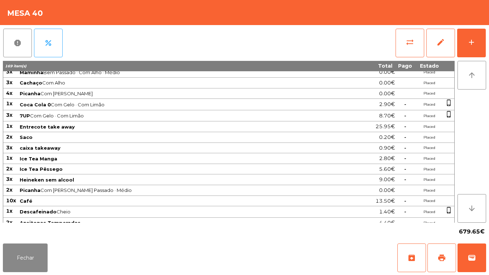
scroll to position [0, 0]
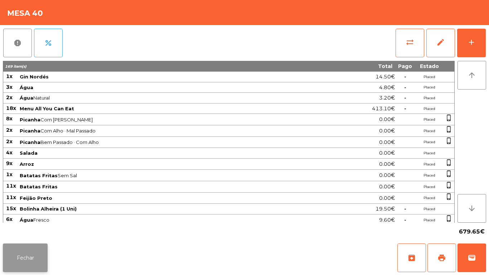
click at [36, 261] on button "Fechar" at bounding box center [25, 257] width 45 height 29
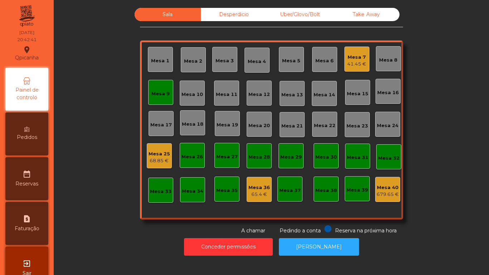
click at [159, 86] on div "Mesa 9" at bounding box center [160, 92] width 25 height 25
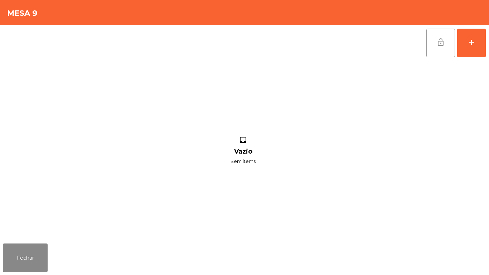
click at [437, 43] on span "lock_open" at bounding box center [440, 42] width 9 height 9
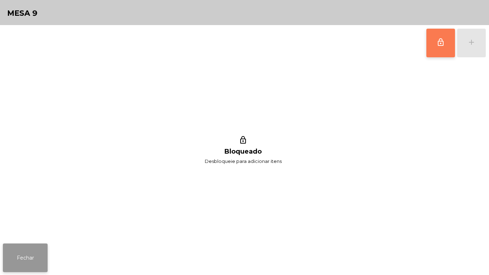
click at [28, 249] on button "Fechar" at bounding box center [25, 257] width 45 height 29
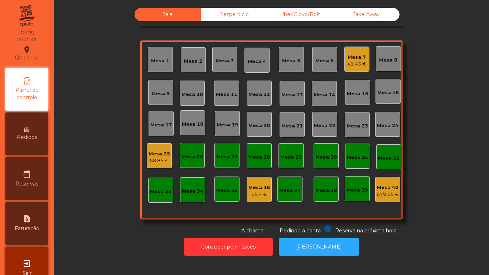
click at [152, 151] on div "Mesa 25" at bounding box center [159, 153] width 21 height 7
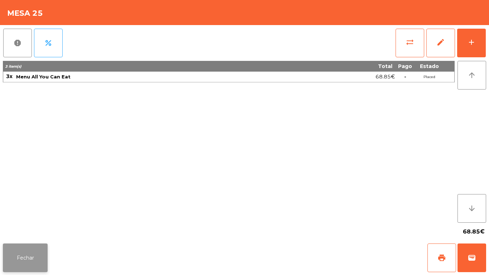
click at [30, 249] on button "Fechar" at bounding box center [25, 257] width 45 height 29
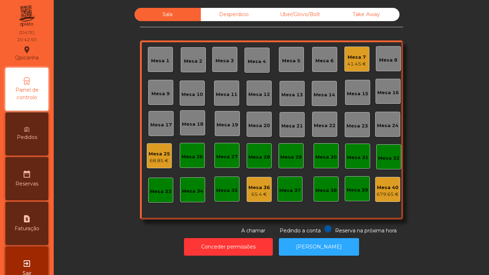
click at [231, 20] on div "Desperdicio" at bounding box center [234, 14] width 66 height 13
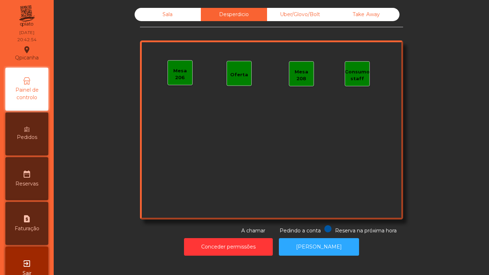
click at [168, 20] on div "Sala" at bounding box center [168, 14] width 66 height 13
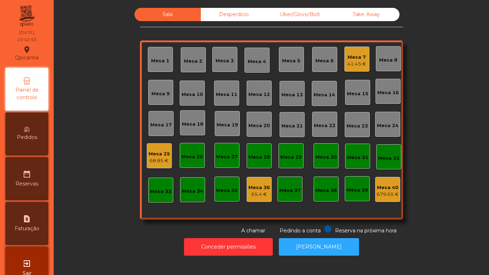
click at [153, 147] on div "Mesa 25 68.85 €" at bounding box center [159, 155] width 21 height 17
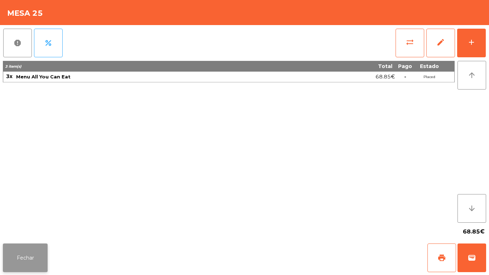
click at [33, 246] on button "Fechar" at bounding box center [25, 257] width 45 height 29
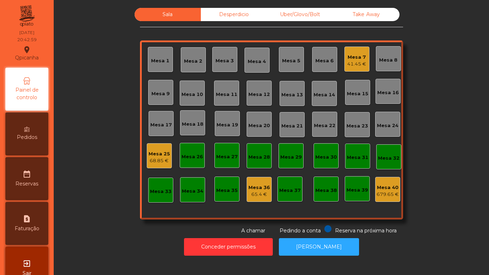
click at [163, 145] on div "Mesa 25 68.85 €" at bounding box center [159, 155] width 25 height 25
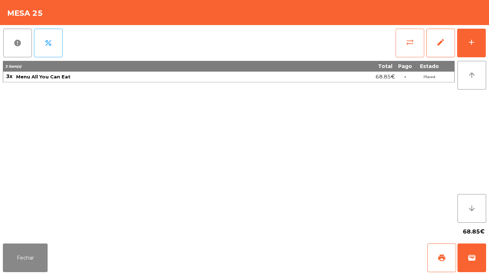
click at [406, 52] on button "sync_alt" at bounding box center [409, 43] width 29 height 29
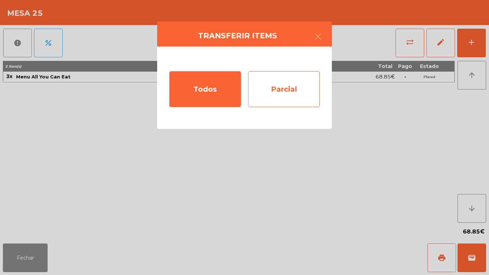
click at [282, 84] on div "Parcial" at bounding box center [284, 89] width 72 height 36
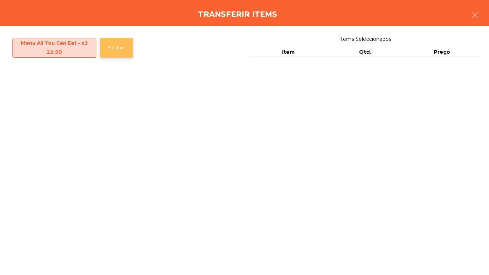
click at [117, 42] on button "Escolher" at bounding box center [116, 48] width 33 height 20
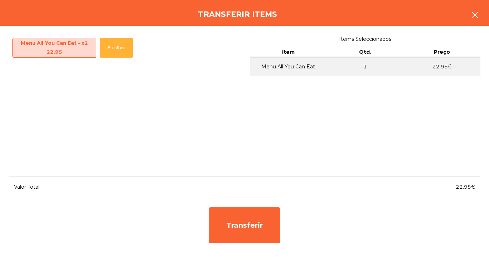
click at [467, 21] on button "button" at bounding box center [475, 15] width 20 height 21
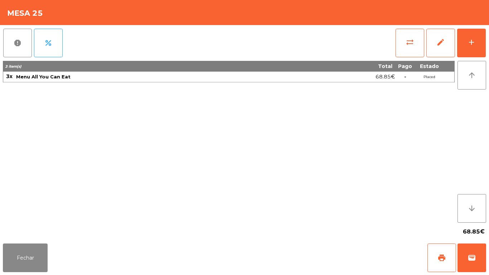
click at [32, 228] on div "68.85€" at bounding box center [244, 232] width 483 height 18
click at [25, 246] on button "Fechar" at bounding box center [25, 257] width 45 height 29
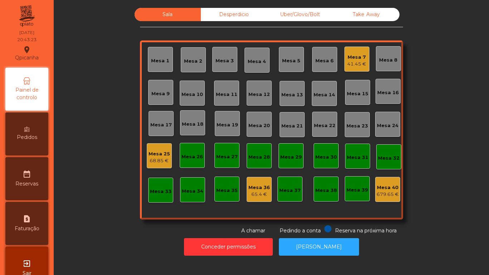
click at [268, 195] on div "Mesa 36 65.4 €" at bounding box center [259, 189] width 25 height 25
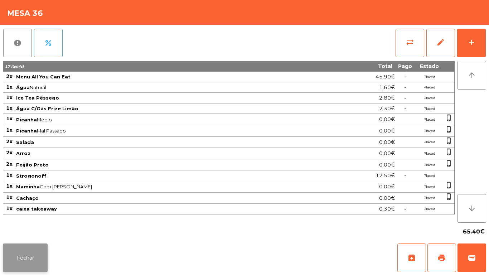
click at [31, 253] on button "Fechar" at bounding box center [25, 257] width 45 height 29
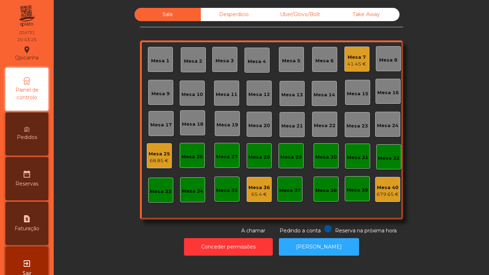
click at [257, 193] on div "65.4 €" at bounding box center [258, 194] width 21 height 7
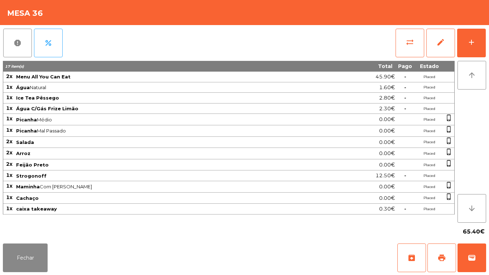
click at [30, 235] on div "65.40€" at bounding box center [244, 232] width 483 height 18
click at [39, 255] on button "Fechar" at bounding box center [25, 257] width 45 height 29
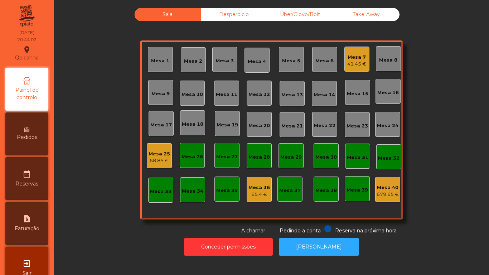
click at [263, 209] on div "Mesa 1 Mesa 2 Mesa 3 Mesa 4 Mesa 5 Mesa 6 Mesa 7 41.45 € Mesa 8 Mesa 9 Mesa 10 …" at bounding box center [271, 129] width 263 height 179
click at [149, 151] on div "Mesa 25" at bounding box center [159, 153] width 21 height 7
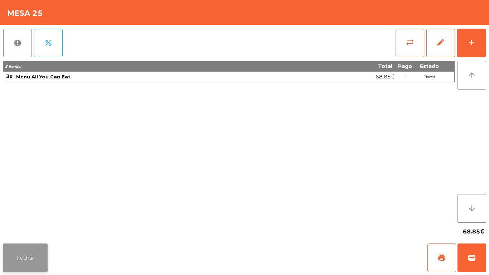
click at [25, 249] on button "Fechar" at bounding box center [25, 257] width 45 height 29
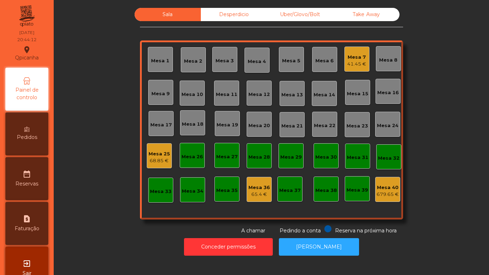
click at [155, 59] on div "Mesa 1" at bounding box center [160, 60] width 18 height 7
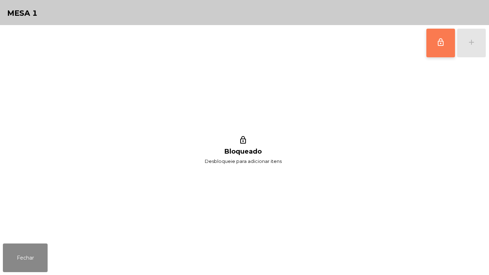
click at [434, 48] on button "lock_outline" at bounding box center [440, 43] width 29 height 29
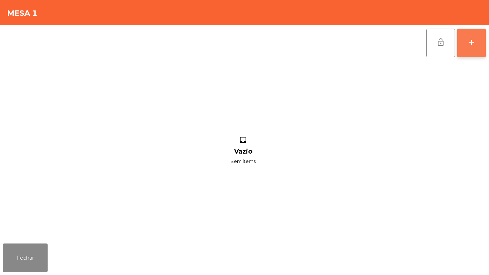
click at [464, 49] on button "add" at bounding box center [471, 43] width 29 height 29
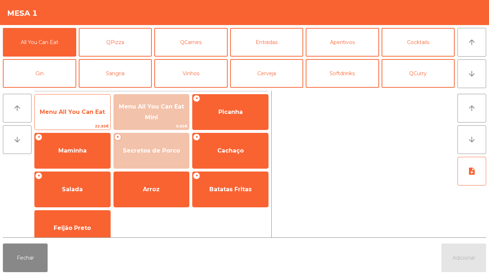
click at [79, 113] on span "Menu All You Can Eat" at bounding box center [72, 111] width 65 height 7
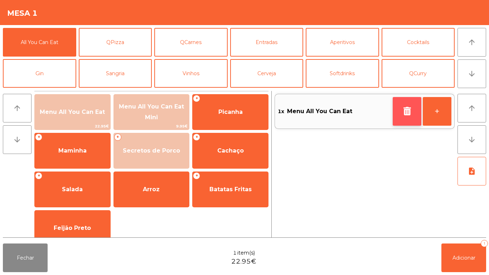
click at [404, 111] on icon "button" at bounding box center [407, 111] width 11 height 9
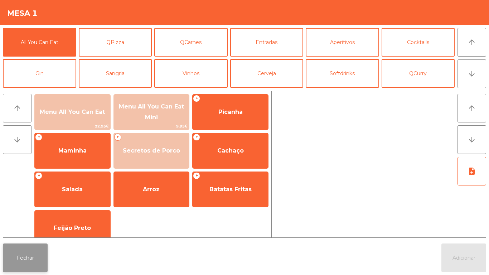
click at [20, 255] on button "Fechar" at bounding box center [25, 257] width 45 height 29
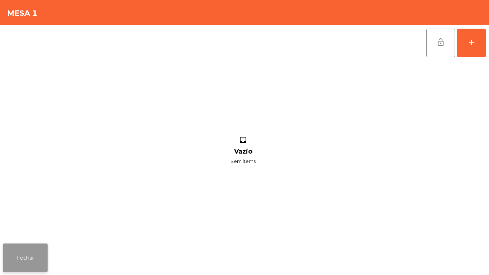
click at [47, 247] on button "Fechar" at bounding box center [25, 257] width 45 height 29
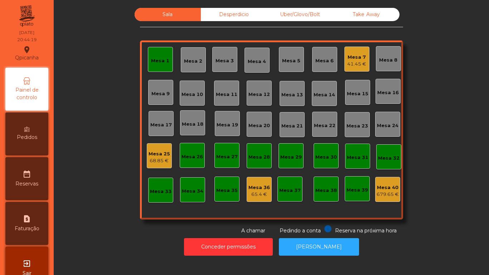
click at [157, 150] on div "Mesa 25" at bounding box center [159, 153] width 21 height 7
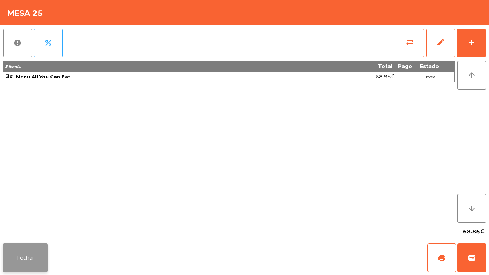
click at [16, 261] on button "Fechar" at bounding box center [25, 257] width 45 height 29
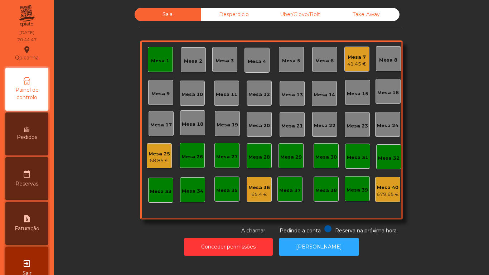
click at [234, 17] on div "Desperdicio" at bounding box center [234, 14] width 66 height 13
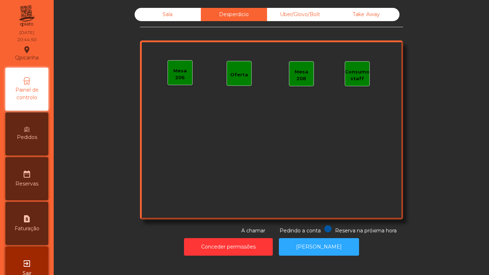
click at [159, 10] on div "Sala" at bounding box center [168, 14] width 66 height 13
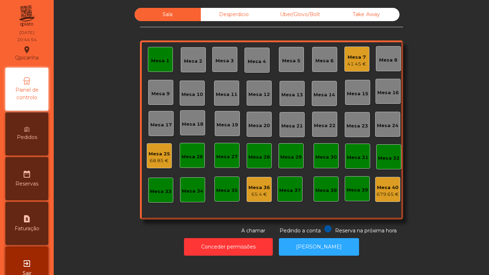
click at [154, 62] on div "Mesa 1" at bounding box center [160, 60] width 18 height 7
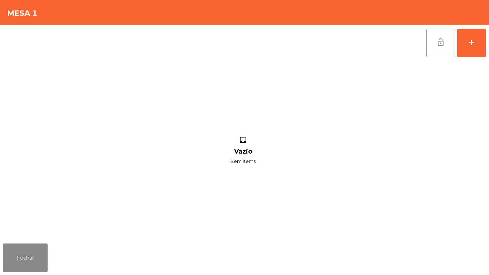
click at [427, 43] on button "lock_open" at bounding box center [440, 43] width 29 height 29
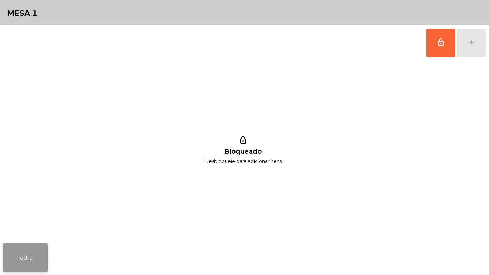
click at [34, 251] on button "Fechar" at bounding box center [25, 257] width 45 height 29
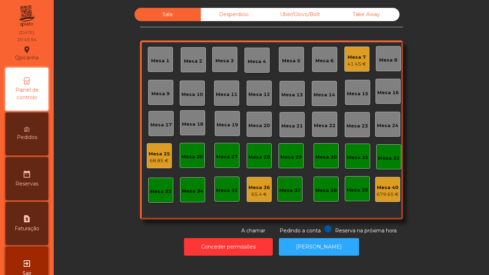
click at [159, 93] on div "Mesa 9" at bounding box center [160, 93] width 18 height 7
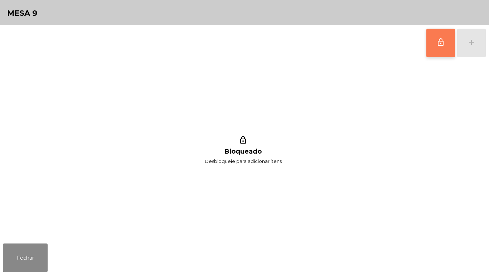
click at [432, 37] on button "lock_outline" at bounding box center [440, 43] width 29 height 29
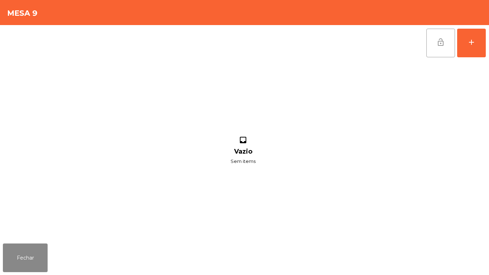
click at [440, 40] on span "lock_open" at bounding box center [440, 42] width 9 height 9
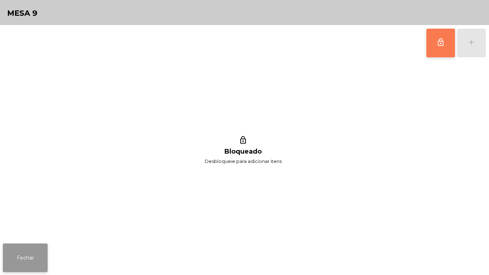
click at [36, 244] on button "Fechar" at bounding box center [25, 257] width 45 height 29
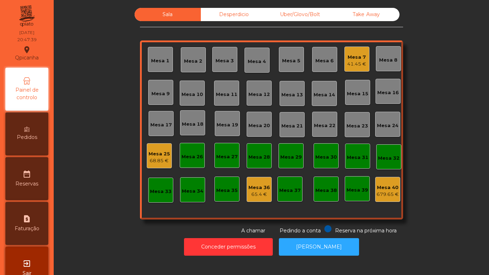
click at [154, 159] on div "68.85 €" at bounding box center [159, 160] width 21 height 7
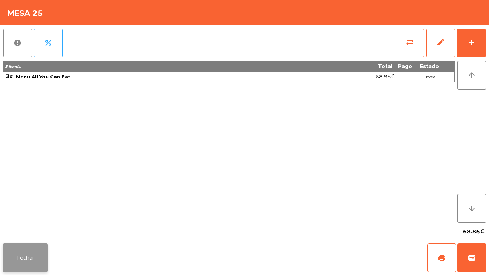
click at [31, 271] on button "Fechar" at bounding box center [25, 257] width 45 height 29
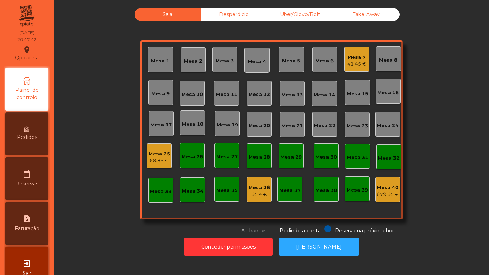
click at [164, 94] on div "Mesa 9" at bounding box center [160, 93] width 18 height 7
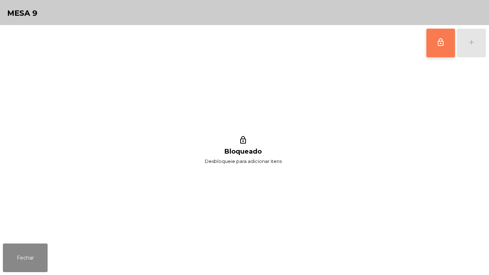
click at [431, 50] on button "lock_outline" at bounding box center [440, 43] width 29 height 29
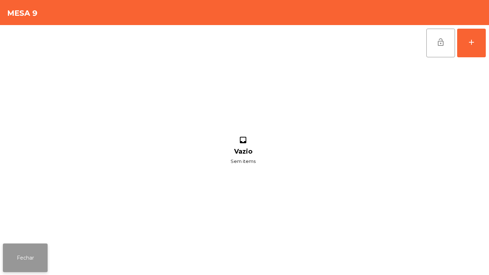
click at [32, 252] on button "Fechar" at bounding box center [25, 257] width 45 height 29
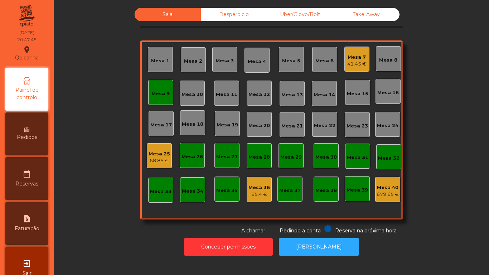
click at [154, 156] on div "Mesa 25" at bounding box center [159, 153] width 21 height 7
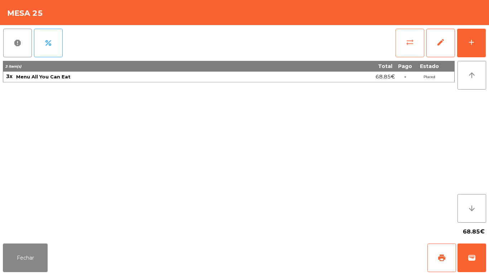
click at [403, 34] on button "sync_alt" at bounding box center [409, 43] width 29 height 29
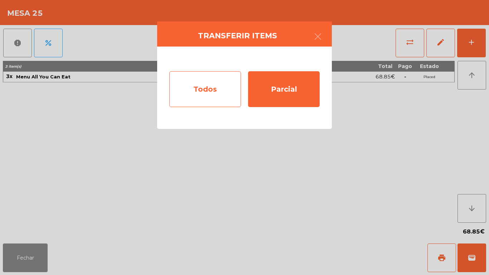
click at [214, 82] on div "Todos" at bounding box center [205, 89] width 72 height 36
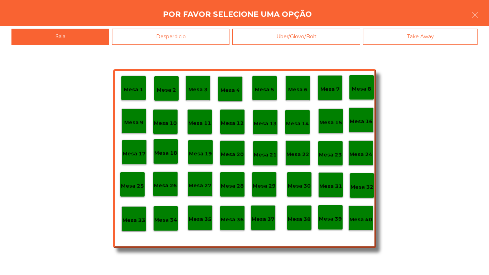
click at [144, 114] on div "Mesa 9" at bounding box center [133, 120] width 25 height 25
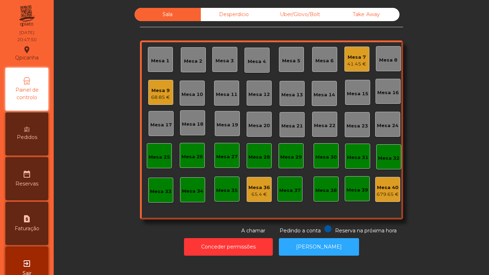
click at [162, 95] on div "68.85 €" at bounding box center [160, 97] width 19 height 7
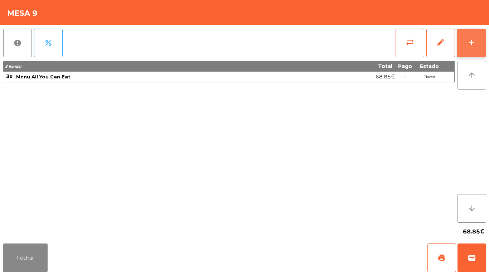
click at [472, 43] on div "add" at bounding box center [471, 42] width 9 height 9
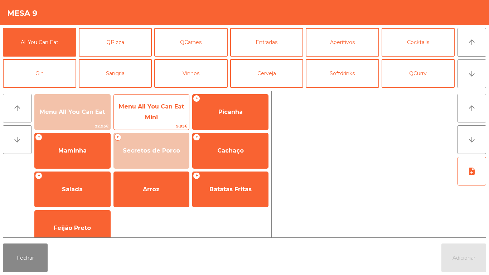
click at [156, 110] on span "Menu All You Can Eat Mini" at bounding box center [151, 112] width 65 height 18
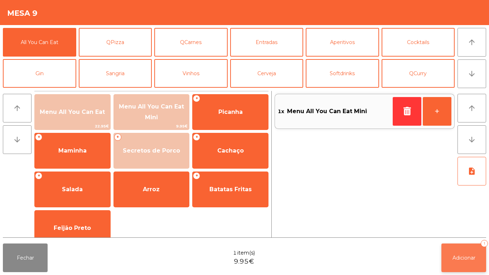
click at [471, 252] on button "Adicionar 1" at bounding box center [463, 257] width 45 height 29
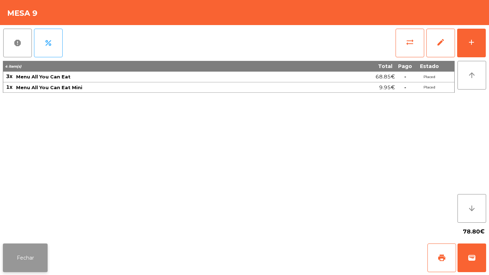
click at [28, 248] on button "Fechar" at bounding box center [25, 257] width 45 height 29
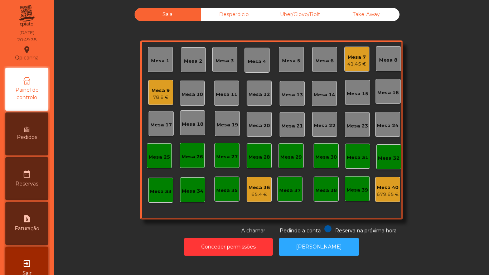
click at [162, 98] on div "78.8 €" at bounding box center [160, 97] width 18 height 7
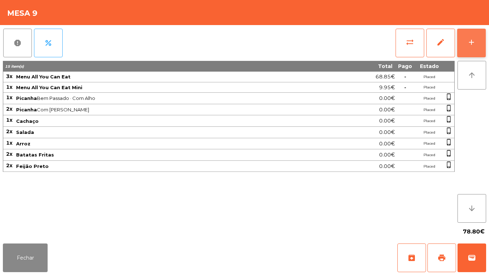
click at [463, 54] on button "add" at bounding box center [471, 43] width 29 height 29
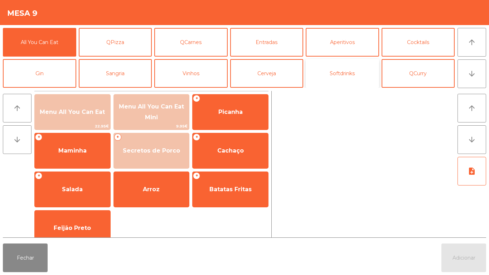
click at [331, 72] on button "Softdrinks" at bounding box center [342, 73] width 73 height 29
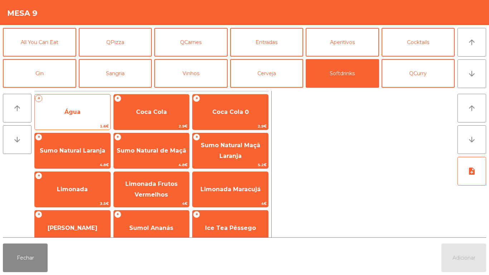
click at [91, 118] on span "Água" at bounding box center [73, 111] width 76 height 19
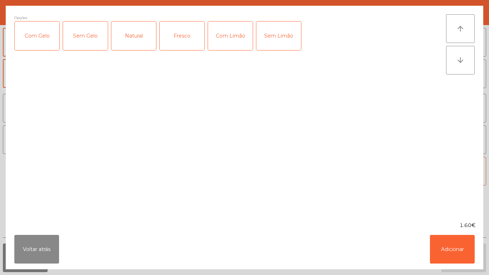
click at [187, 42] on div "Fresco" at bounding box center [182, 35] width 45 height 29
click at [446, 239] on button "Adicionar" at bounding box center [452, 249] width 45 height 29
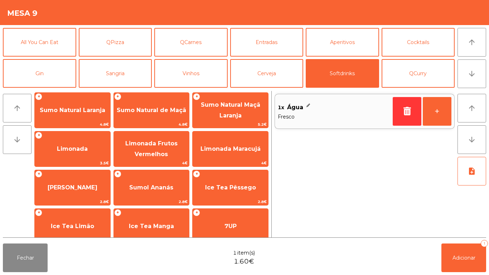
scroll to position [64, 0]
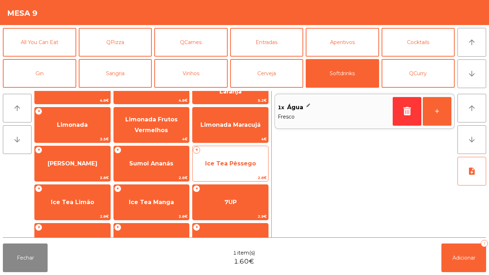
click at [247, 164] on span "Ice Tea Pêssego" at bounding box center [230, 163] width 51 height 7
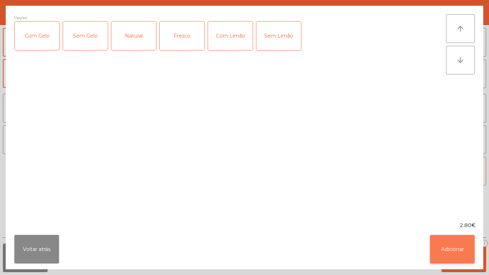
click at [446, 245] on button "Adicionar" at bounding box center [452, 249] width 45 height 29
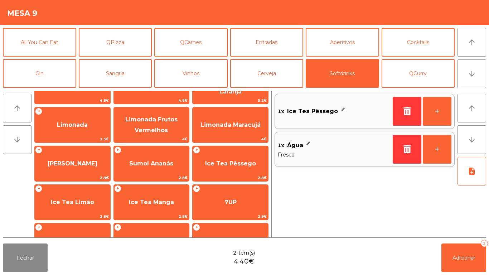
scroll to position [0, 0]
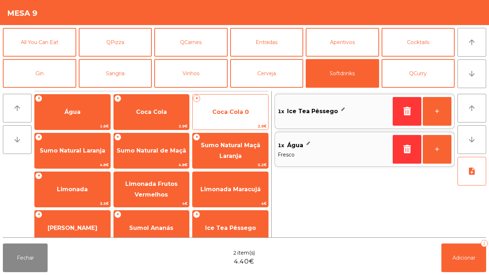
click at [234, 115] on span "Coca Cola 0" at bounding box center [231, 111] width 76 height 19
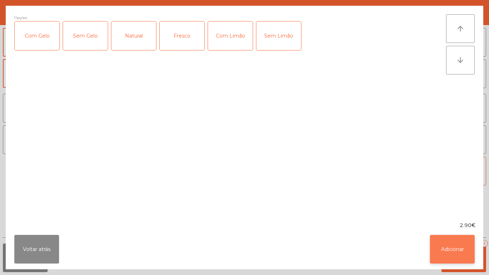
click at [440, 247] on button "Adicionar" at bounding box center [452, 249] width 45 height 29
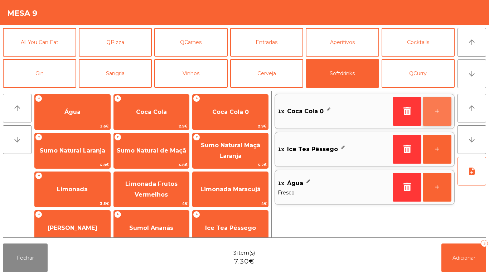
click at [429, 112] on button "+" at bounding box center [437, 111] width 29 height 29
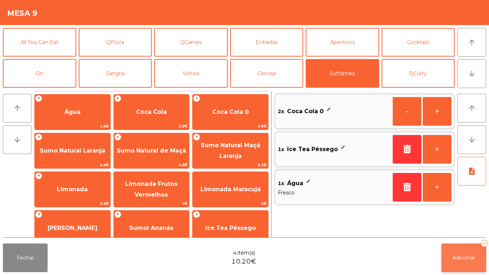
click at [467, 246] on button "Adicionar 4" at bounding box center [463, 257] width 45 height 29
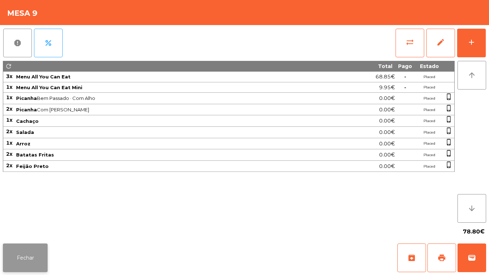
click at [44, 255] on button "Fechar" at bounding box center [25, 257] width 45 height 29
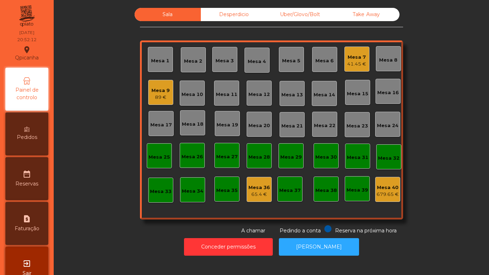
click at [166, 91] on div "Mesa 9" at bounding box center [160, 90] width 18 height 7
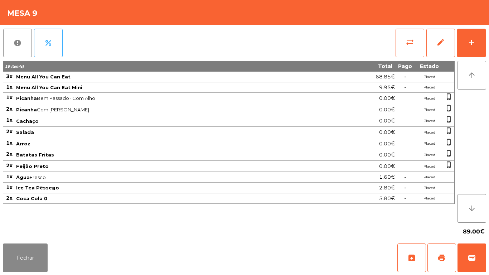
click at [0, 100] on div "report percent sync_alt edit add 19 item(s) Total Pago Estado 3x Menu All You C…" at bounding box center [244, 132] width 489 height 215
click at [31, 257] on button "Fechar" at bounding box center [25, 257] width 45 height 29
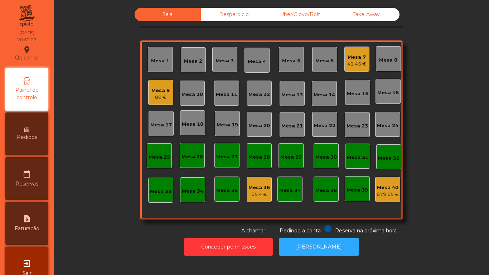
click at [42, 132] on div "Pedidos" at bounding box center [26, 133] width 43 height 43
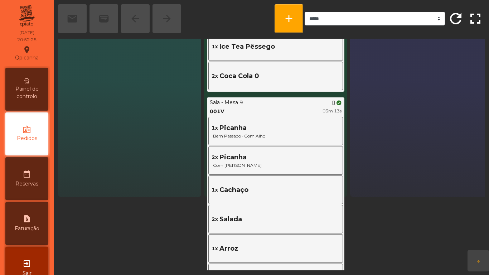
scroll to position [72, 0]
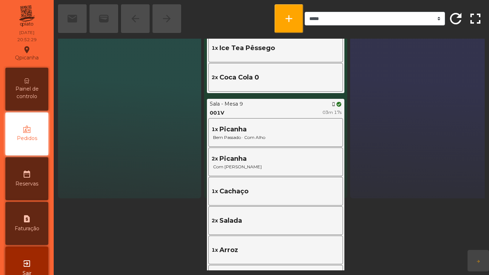
click at [21, 74] on div "Painel de controlo" at bounding box center [26, 89] width 43 height 43
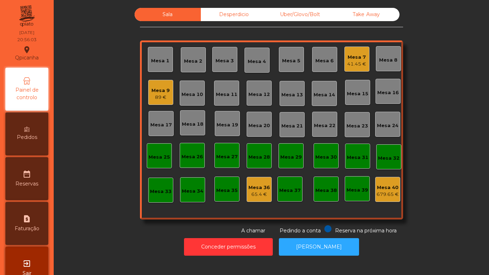
click at [39, 133] on div "Pedidos" at bounding box center [26, 133] width 43 height 43
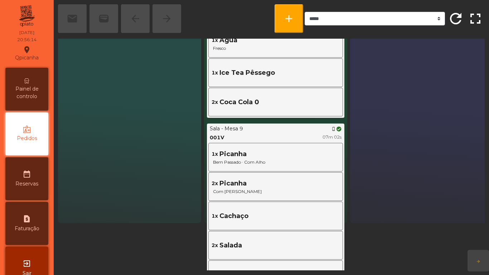
scroll to position [66, 0]
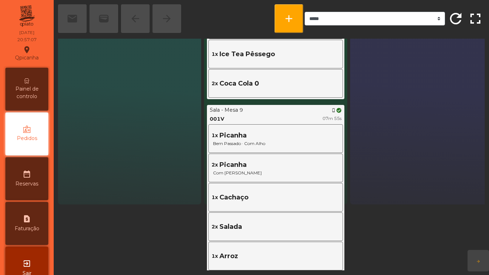
click at [38, 96] on span "Painel de controlo" at bounding box center [26, 92] width 39 height 15
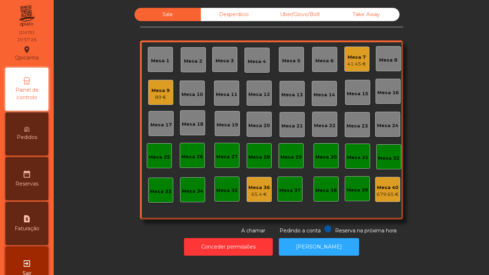
click at [43, 144] on div "Pedidos" at bounding box center [26, 133] width 43 height 43
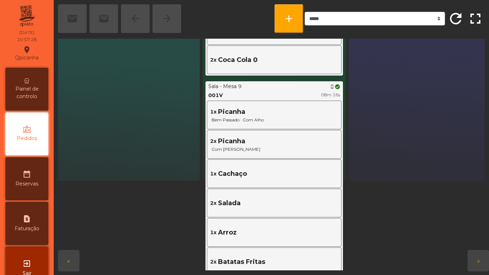
scroll to position [91, 1]
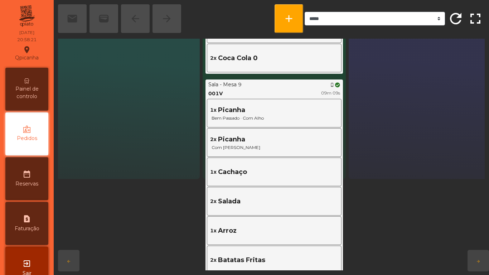
click at [35, 93] on span "Painel de controlo" at bounding box center [26, 92] width 39 height 15
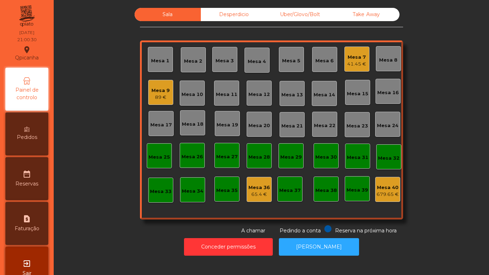
click at [352, 64] on div "41.45 €" at bounding box center [356, 63] width 19 height 7
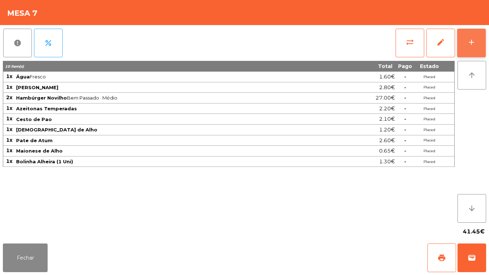
click at [476, 42] on button "add" at bounding box center [471, 43] width 29 height 29
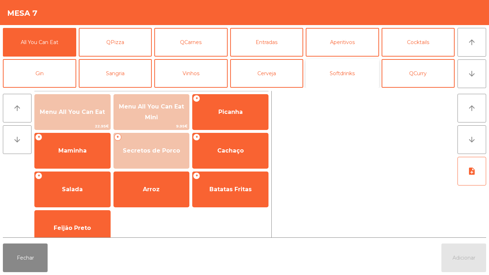
click at [344, 79] on button "Softdrinks" at bounding box center [342, 73] width 73 height 29
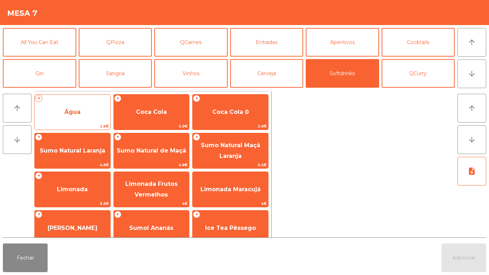
click at [95, 120] on span "Água" at bounding box center [73, 111] width 76 height 19
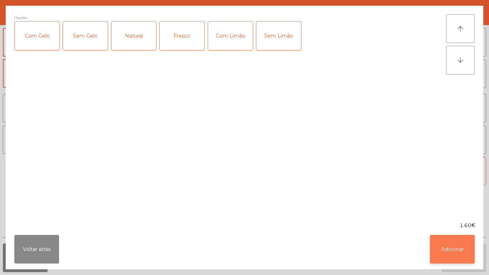
click at [451, 252] on button "Adicionar" at bounding box center [452, 249] width 45 height 29
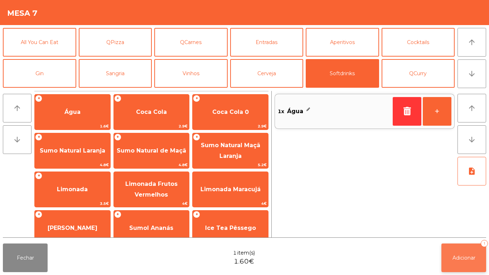
click at [461, 252] on button "Adicionar 1" at bounding box center [463, 257] width 45 height 29
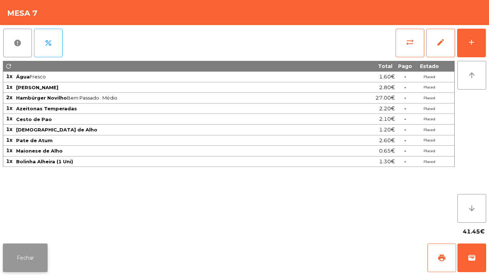
click at [31, 257] on button "Fechar" at bounding box center [25, 257] width 45 height 29
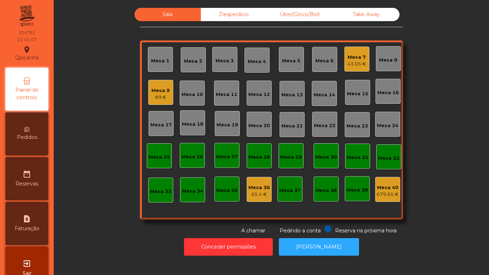
click at [162, 98] on div "89 €" at bounding box center [160, 97] width 18 height 7
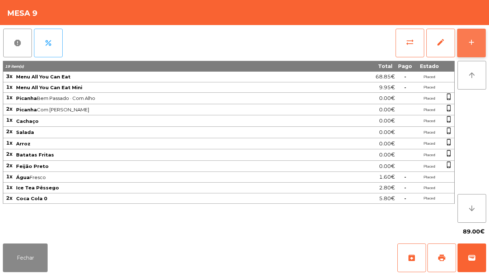
click at [466, 48] on button "add" at bounding box center [471, 43] width 29 height 29
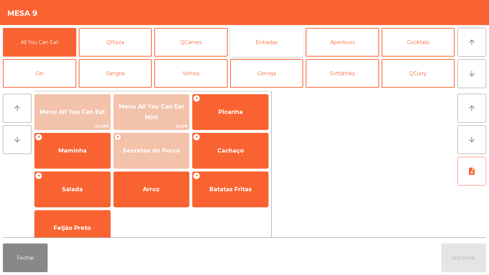
click at [257, 47] on button "Entradas" at bounding box center [266, 42] width 73 height 29
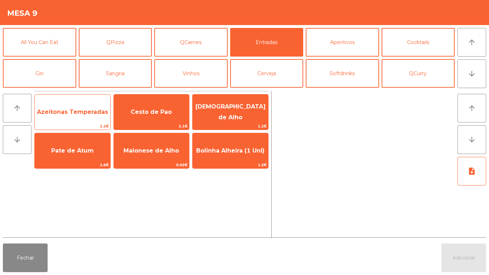
click at [64, 116] on span "Azeitonas Temperadas" at bounding box center [73, 111] width 76 height 19
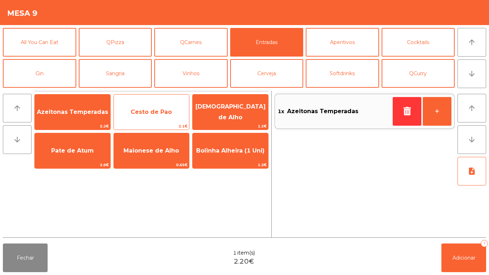
click at [151, 110] on span "Cesto de Pao" at bounding box center [151, 111] width 41 height 7
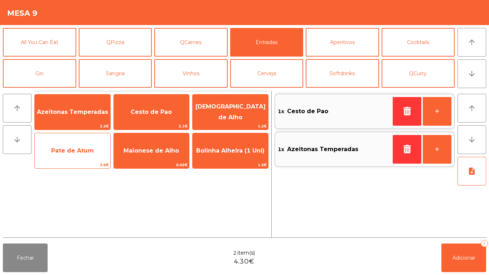
click at [72, 155] on span "Pate de Atum" at bounding box center [73, 150] width 76 height 19
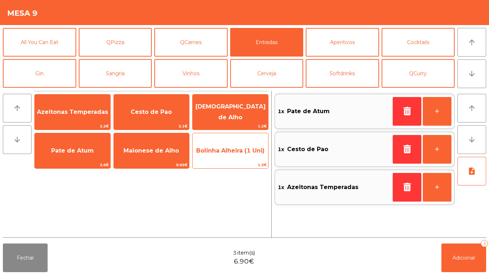
click at [230, 151] on span "Bolinha Alheira (1 Uni)" at bounding box center [230, 150] width 68 height 7
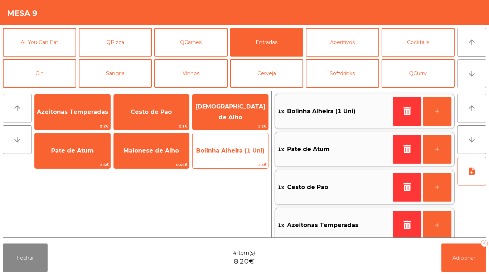
click at [222, 150] on span "Bolinha Alheira (1 Uni)" at bounding box center [230, 150] width 68 height 7
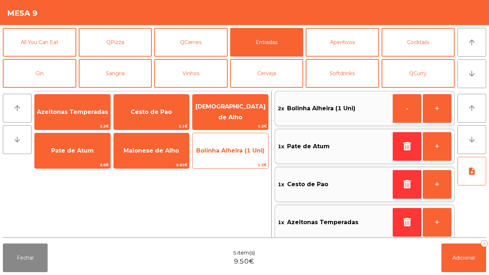
click at [236, 150] on span "Bolinha Alheira (1 Uni)" at bounding box center [230, 150] width 68 height 7
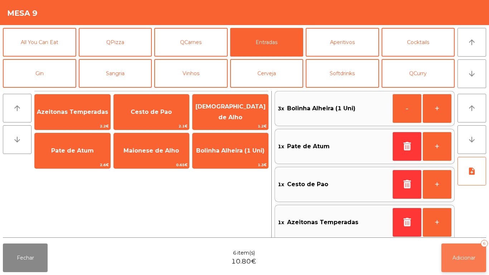
click at [465, 244] on button "Adicionar 6" at bounding box center [463, 257] width 45 height 29
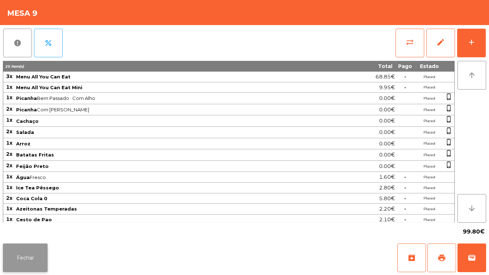
click at [23, 256] on button "Fechar" at bounding box center [25, 257] width 45 height 29
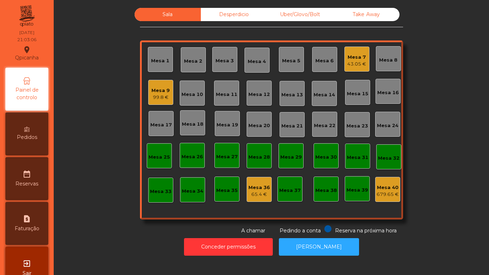
click at [357, 62] on div "43.05 €" at bounding box center [356, 63] width 19 height 7
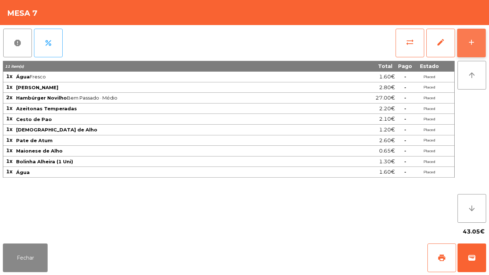
click at [461, 50] on button "add" at bounding box center [471, 43] width 29 height 29
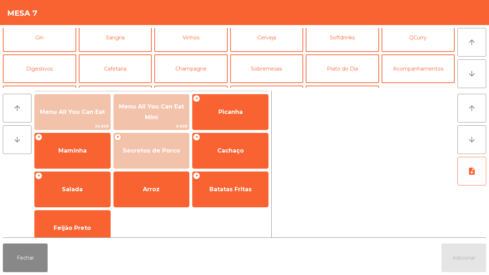
scroll to position [62, 0]
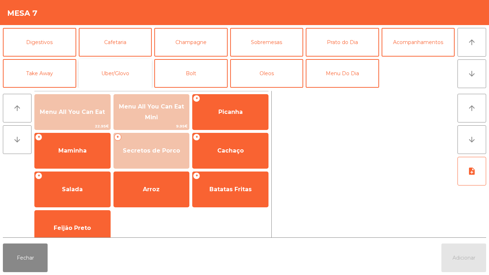
click at [127, 73] on button "Uber/Glovo" at bounding box center [115, 73] width 73 height 29
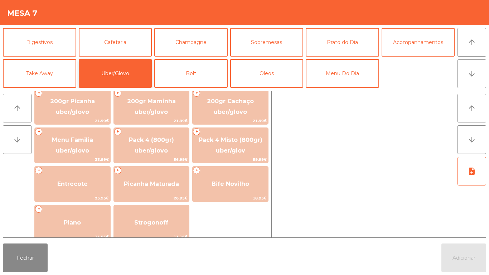
scroll to position [0, 0]
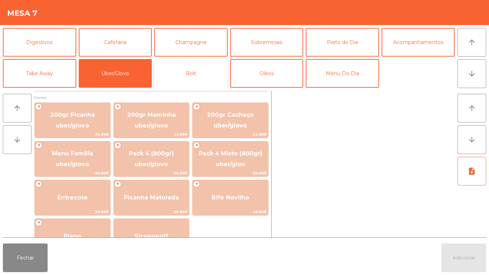
click at [206, 74] on button "Bolt" at bounding box center [190, 73] width 73 height 29
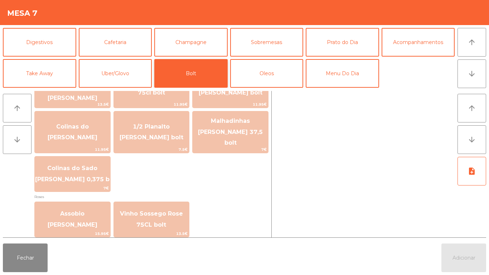
scroll to position [802, 0]
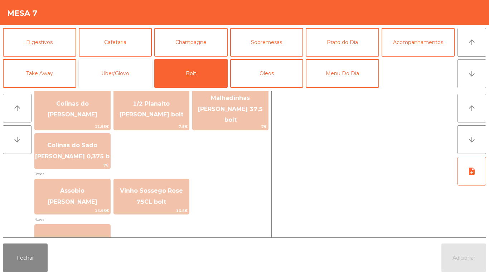
click at [127, 74] on button "Uber/Glovo" at bounding box center [115, 73] width 73 height 29
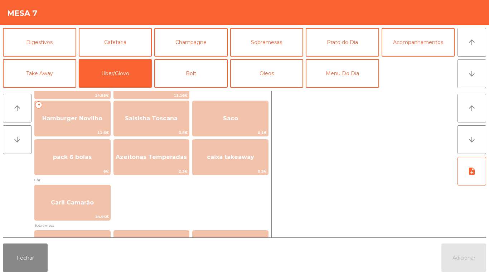
scroll to position [155, 0]
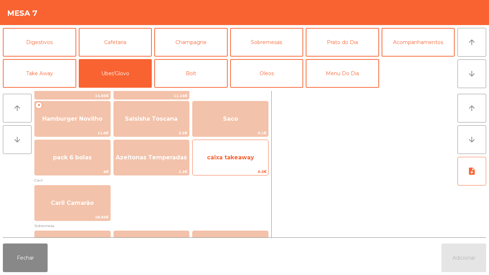
click at [231, 158] on span "caixa takeaway" at bounding box center [230, 157] width 47 height 7
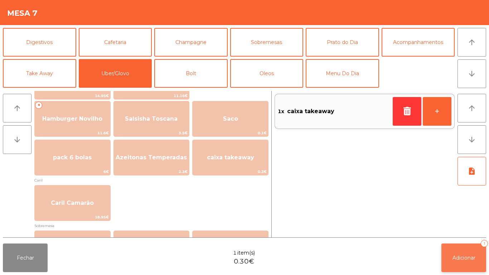
click at [462, 250] on button "Adicionar 1" at bounding box center [463, 257] width 45 height 29
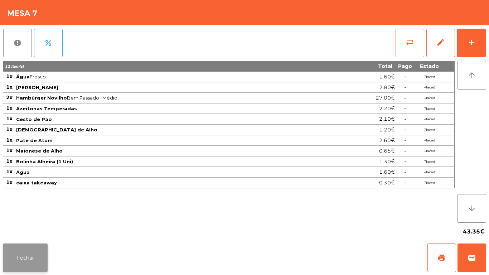
click at [40, 245] on button "Fechar" at bounding box center [25, 257] width 45 height 29
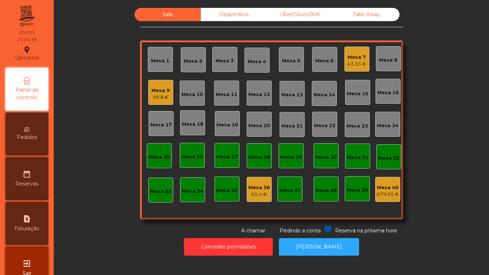
click at [166, 87] on div "Mesa 9" at bounding box center [160, 90] width 18 height 7
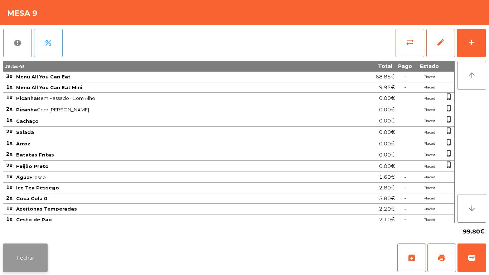
click at [41, 244] on button "Fechar" at bounding box center [25, 257] width 45 height 29
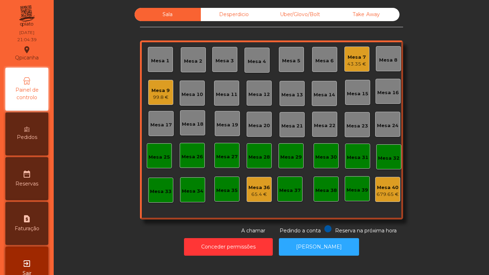
click at [363, 62] on div "43.35 €" at bounding box center [356, 63] width 19 height 7
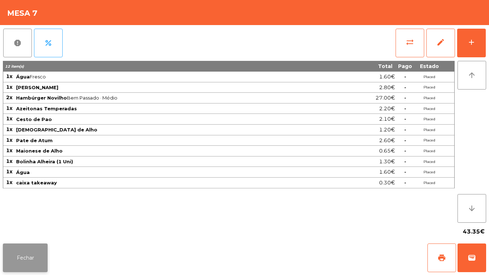
click at [30, 257] on button "Fechar" at bounding box center [25, 257] width 45 height 29
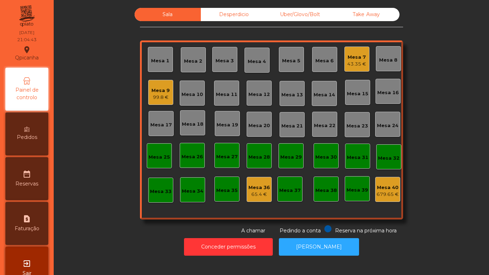
click at [165, 97] on div "99.8 €" at bounding box center [160, 97] width 18 height 7
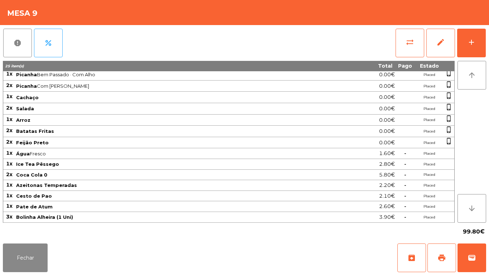
scroll to position [0, 0]
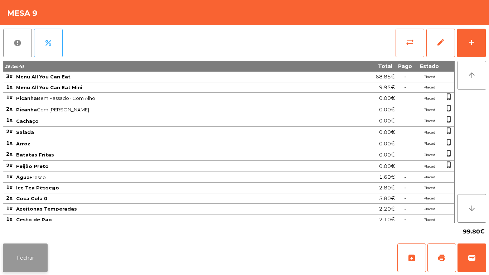
click at [38, 262] on button "Fechar" at bounding box center [25, 257] width 45 height 29
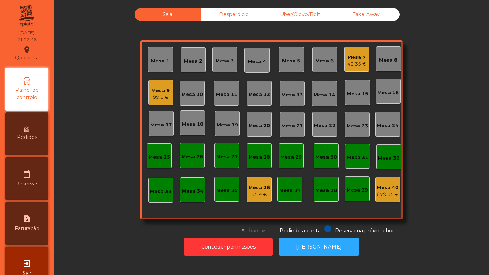
click at [158, 95] on div "99.8 €" at bounding box center [160, 97] width 18 height 7
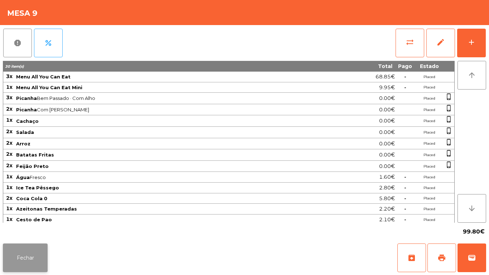
click at [32, 259] on button "Fechar" at bounding box center [25, 257] width 45 height 29
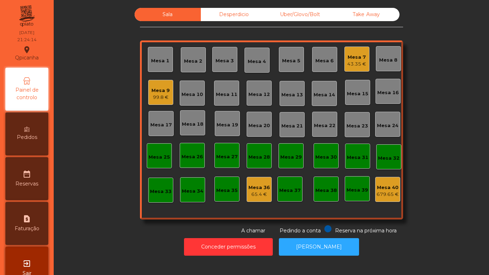
click at [261, 188] on div "Mesa 36" at bounding box center [258, 187] width 21 height 7
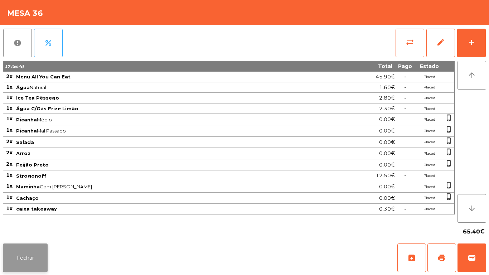
click at [38, 253] on button "Fechar" at bounding box center [25, 257] width 45 height 29
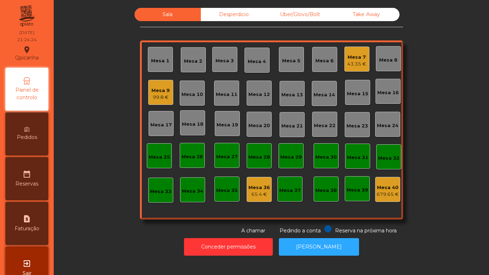
click at [236, 20] on div "Desperdicio" at bounding box center [234, 14] width 66 height 13
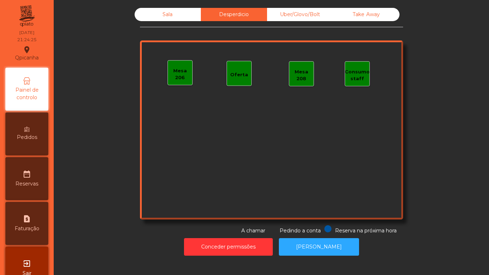
click at [178, 17] on div "Sala" at bounding box center [168, 14] width 66 height 13
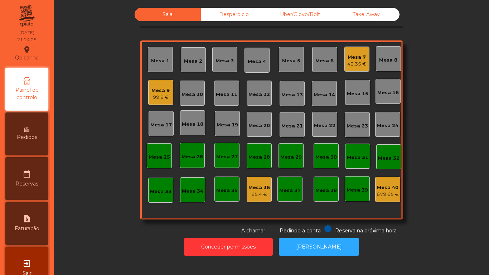
click at [162, 97] on div "99.8 €" at bounding box center [160, 97] width 18 height 7
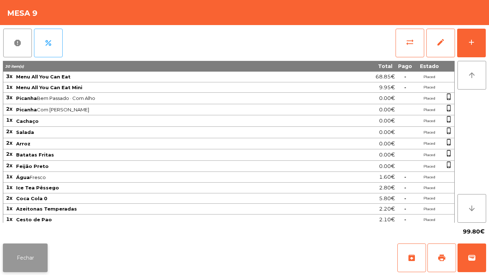
click at [42, 265] on button "Fechar" at bounding box center [25, 257] width 45 height 29
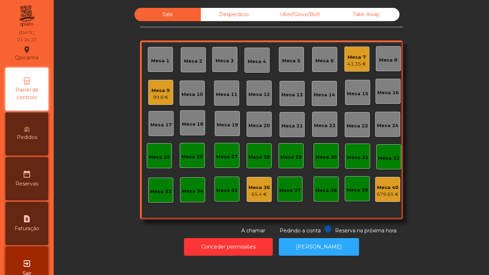
click at [353, 69] on div "Mesa 7 43.35 €" at bounding box center [356, 59] width 25 height 25
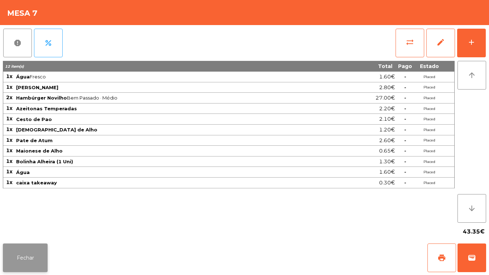
click at [38, 248] on button "Fechar" at bounding box center [25, 257] width 45 height 29
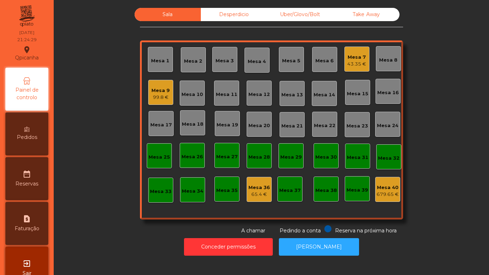
click at [159, 162] on div "Mesa 25" at bounding box center [159, 155] width 25 height 25
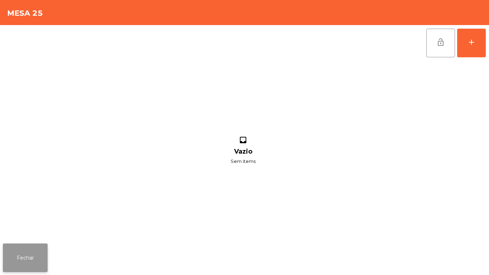
click at [37, 256] on button "Fechar" at bounding box center [25, 257] width 45 height 29
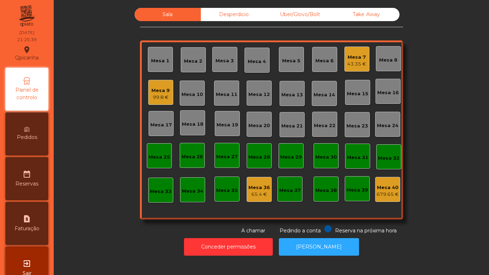
click at [350, 64] on div "43.35 €" at bounding box center [356, 63] width 19 height 7
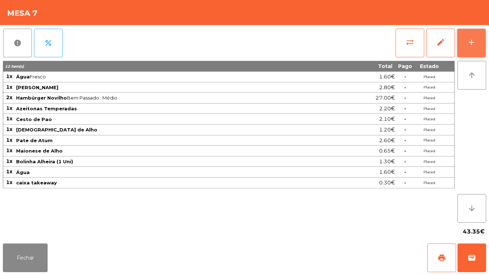
click at [468, 47] on button "add" at bounding box center [471, 43] width 29 height 29
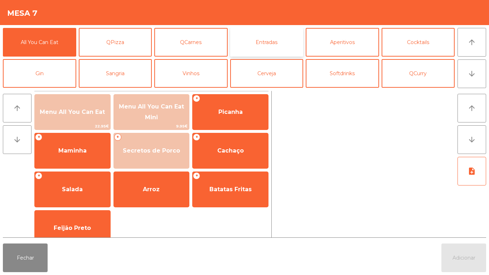
click at [258, 50] on button "Entradas" at bounding box center [266, 42] width 73 height 29
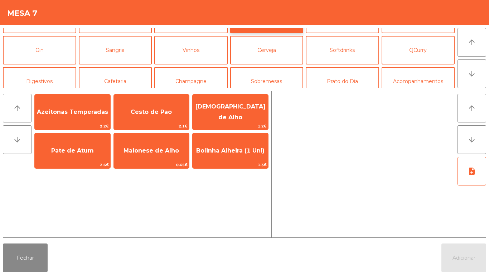
scroll to position [28, 0]
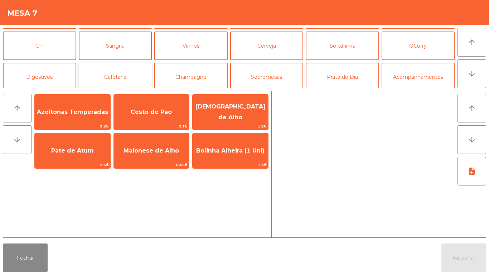
click at [117, 79] on button "Cafetaria" at bounding box center [115, 77] width 73 height 29
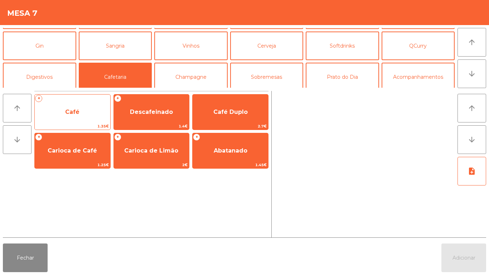
click at [68, 111] on span "Café" at bounding box center [72, 111] width 14 height 7
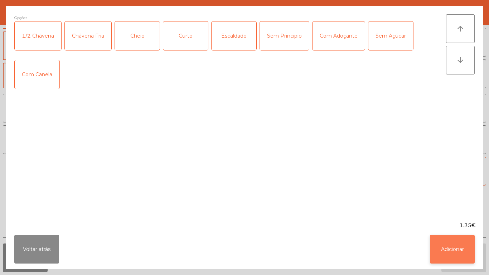
click at [447, 249] on button "Adicionar" at bounding box center [452, 249] width 45 height 29
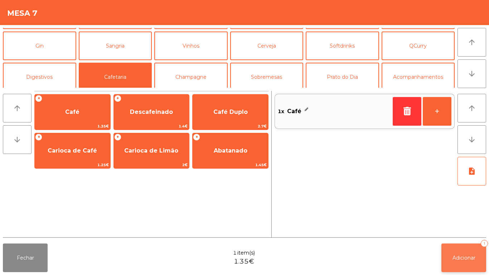
click at [457, 254] on span "Adicionar" at bounding box center [463, 257] width 23 height 6
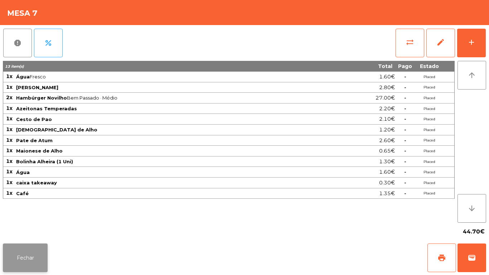
click at [35, 257] on button "Fechar" at bounding box center [25, 257] width 45 height 29
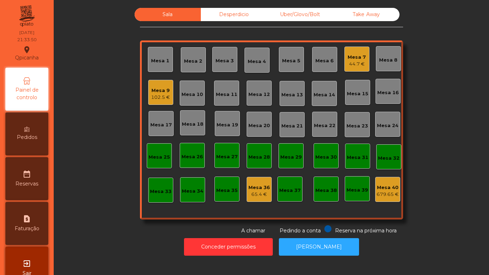
click at [349, 93] on div "Mesa 15" at bounding box center [357, 93] width 21 height 7
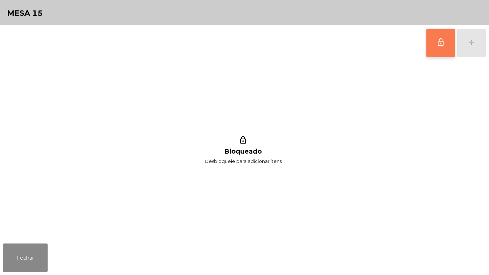
click at [445, 37] on button "lock_outline" at bounding box center [440, 43] width 29 height 29
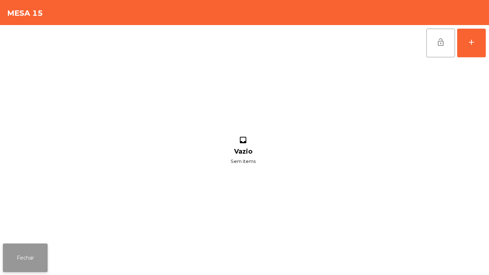
click at [34, 251] on button "Fechar" at bounding box center [25, 257] width 45 height 29
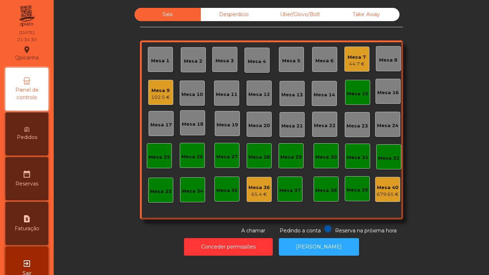
click at [354, 92] on div "Mesa 15" at bounding box center [357, 93] width 21 height 7
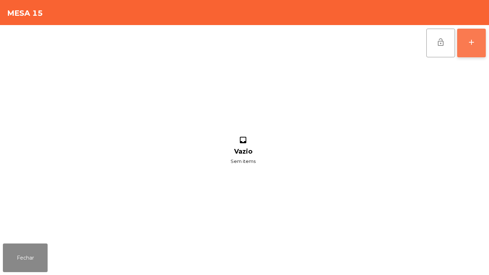
click at [471, 48] on button "add" at bounding box center [471, 43] width 29 height 29
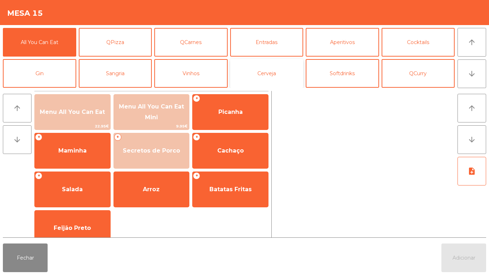
click at [270, 76] on button "Cerveja" at bounding box center [266, 73] width 73 height 29
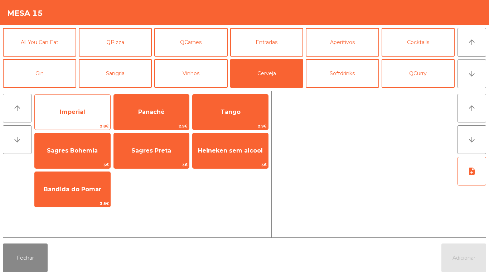
click at [73, 111] on span "Imperial" at bounding box center [72, 111] width 25 height 7
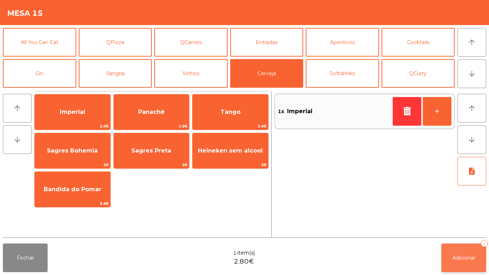
click at [460, 265] on button "Adicionar 1" at bounding box center [463, 257] width 45 height 29
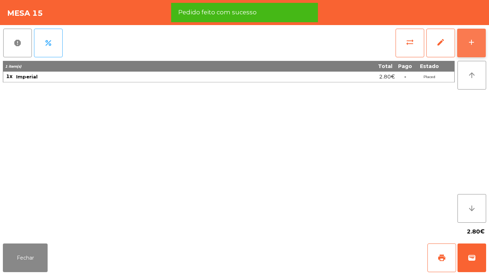
click at [477, 45] on button "add" at bounding box center [471, 43] width 29 height 29
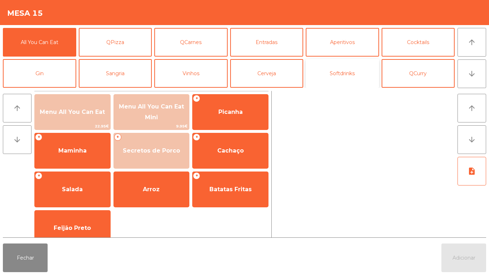
click at [345, 79] on button "Softdrinks" at bounding box center [342, 73] width 73 height 29
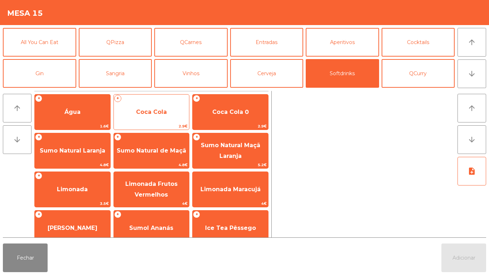
click at [158, 112] on span "Coca Cola" at bounding box center [151, 111] width 31 height 7
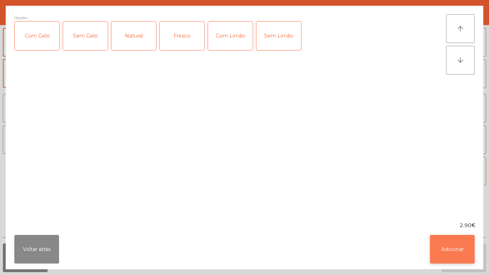
click at [446, 252] on button "Adicionar" at bounding box center [452, 249] width 45 height 29
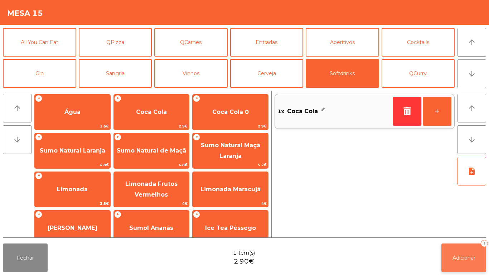
click at [456, 260] on span "Adicionar" at bounding box center [463, 257] width 23 height 6
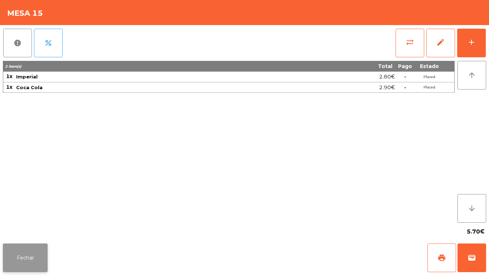
click at [37, 257] on button "Fechar" at bounding box center [25, 257] width 45 height 29
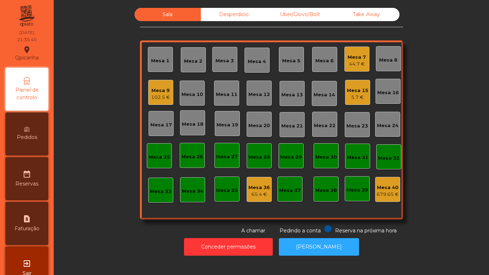
click at [162, 95] on div "102.5 €" at bounding box center [160, 97] width 19 height 7
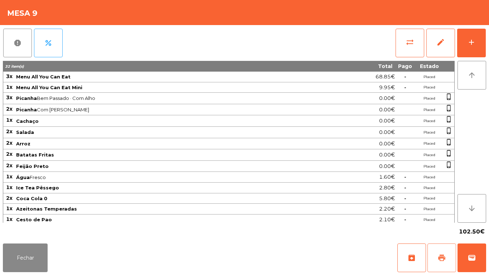
click at [439, 258] on span "print" at bounding box center [441, 257] width 9 height 9
click at [468, 254] on span "wallet" at bounding box center [471, 257] width 9 height 9
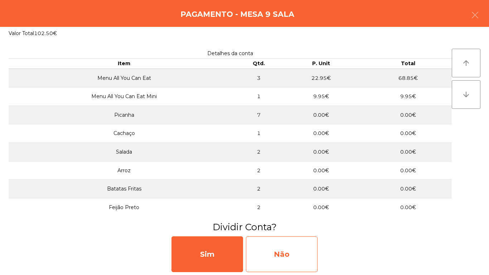
click at [275, 249] on div "Não" at bounding box center [282, 254] width 72 height 36
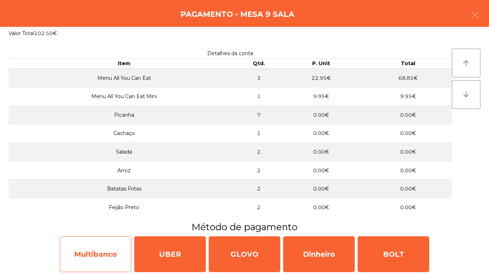
click at [103, 247] on div "Multibanco" at bounding box center [96, 254] width 72 height 36
select select "**"
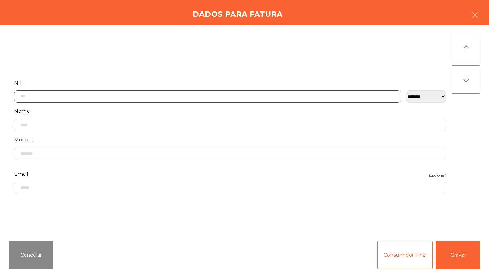
click at [128, 97] on input "text" at bounding box center [207, 96] width 387 height 13
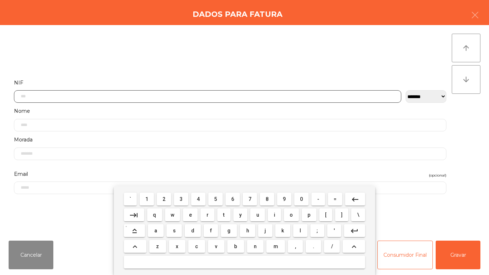
scroll to position [44, 0]
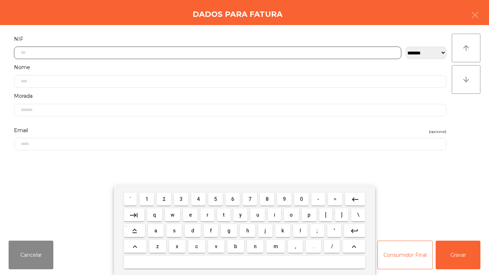
click at [147, 199] on span "1" at bounding box center [146, 199] width 3 height 6
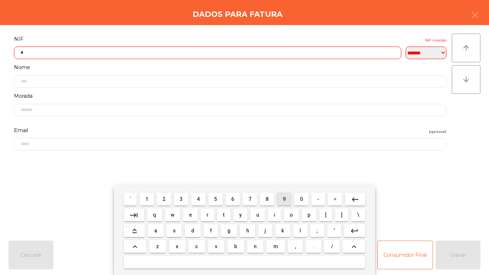
click at [281, 193] on button "9" at bounding box center [284, 199] width 14 height 13
click at [267, 199] on span "8" at bounding box center [267, 199] width 3 height 6
click at [167, 194] on button "2" at bounding box center [164, 199] width 14 height 13
click at [214, 197] on span "5" at bounding box center [215, 199] width 3 height 6
click at [267, 198] on span "8" at bounding box center [267, 199] width 3 height 6
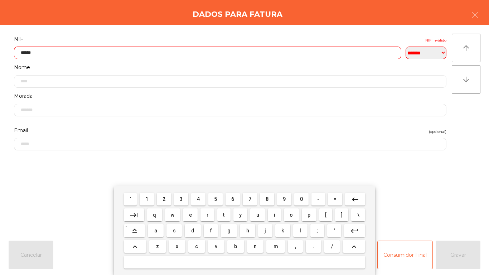
click at [250, 198] on span "7" at bounding box center [249, 199] width 3 height 6
click at [164, 199] on span "2" at bounding box center [163, 199] width 3 height 6
click at [301, 198] on span "0" at bounding box center [301, 199] width 3 height 6
type input "*********"
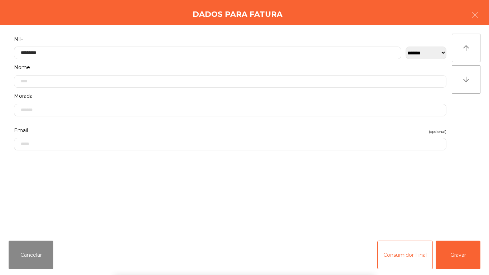
click at [416, 189] on div "` 1 2 3 4 5 6 7 8 9 0 - = keyboard_backspace keyboard_tab q w e r t y u i o p […" at bounding box center [244, 230] width 489 height 89
click at [455, 258] on button "Gravar" at bounding box center [458, 255] width 45 height 29
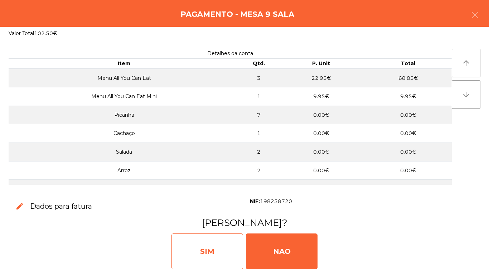
click at [215, 239] on div "SIM" at bounding box center [207, 251] width 72 height 36
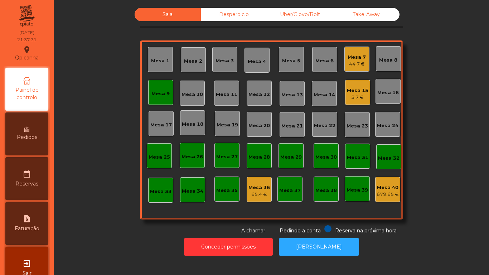
click at [159, 92] on div "Mesa 9" at bounding box center [160, 93] width 18 height 7
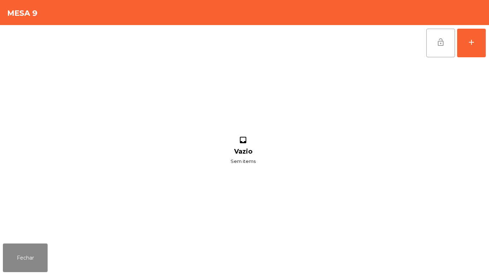
click at [438, 47] on button "lock_open" at bounding box center [440, 43] width 29 height 29
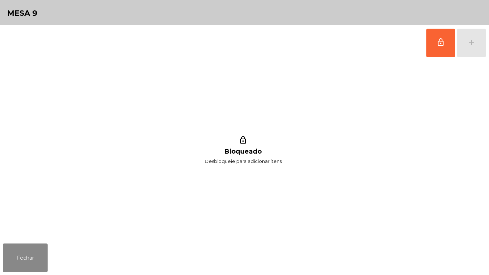
click at [34, 233] on div "lock_outline Bloqueado Desbloqueie para adicionar itens" at bounding box center [243, 151] width 480 height 180
click at [38, 253] on button "Fechar" at bounding box center [25, 257] width 45 height 29
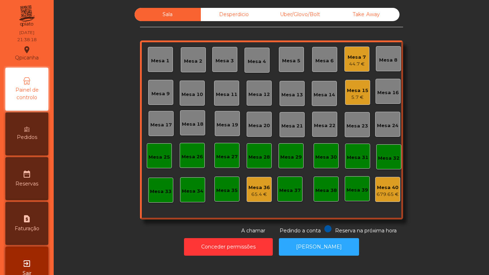
click at [350, 96] on div "5.7 €" at bounding box center [357, 97] width 21 height 7
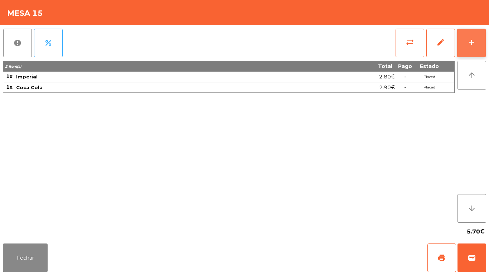
click at [457, 49] on button "add" at bounding box center [471, 43] width 29 height 29
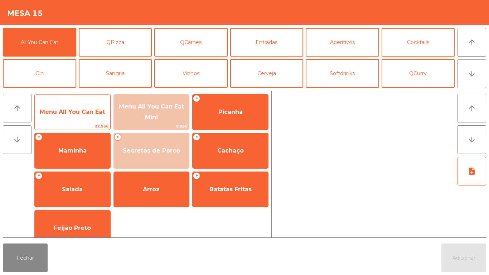
click at [97, 123] on span "22.95€" at bounding box center [73, 126] width 76 height 7
click at [97, 114] on span "Menu All You Can Eat" at bounding box center [72, 111] width 65 height 7
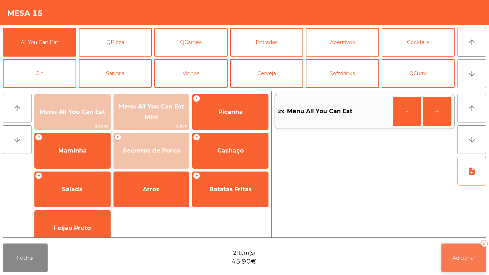
click at [454, 251] on button "Adicionar 2" at bounding box center [463, 257] width 45 height 29
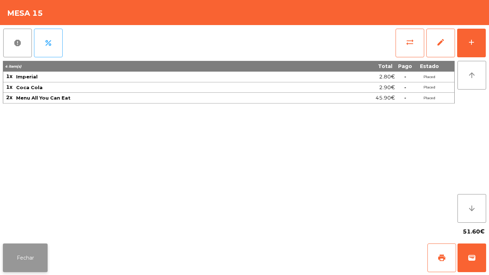
click at [39, 249] on button "Fechar" at bounding box center [25, 257] width 45 height 29
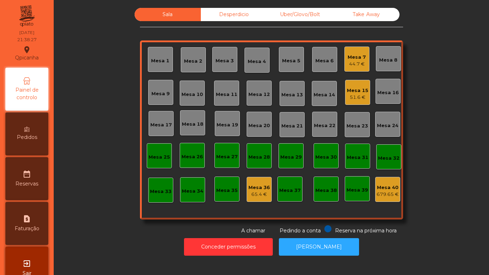
click at [361, 97] on div "51.6 €" at bounding box center [357, 97] width 21 height 7
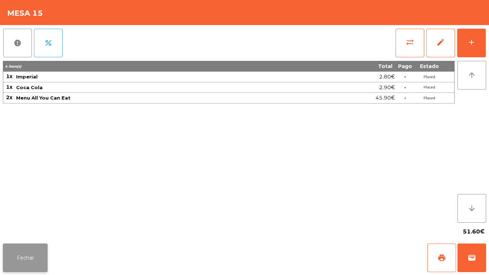
click at [46, 252] on button "Fechar" at bounding box center [25, 257] width 45 height 29
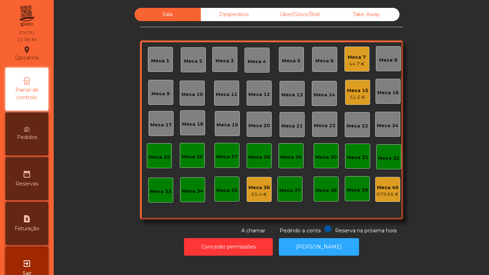
click at [359, 98] on div "51.6 €" at bounding box center [357, 97] width 21 height 7
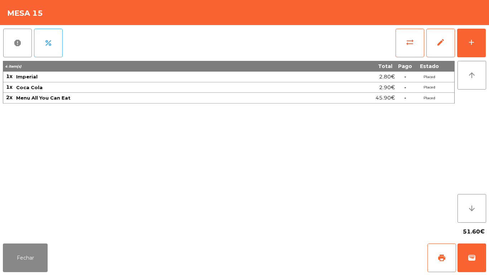
click at [56, 252] on div "Fechar print wallet" at bounding box center [244, 258] width 489 height 34
click at [463, 45] on button "add" at bounding box center [471, 43] width 29 height 29
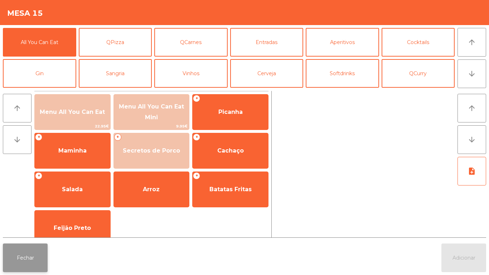
click at [47, 252] on button "Fechar" at bounding box center [25, 257] width 45 height 29
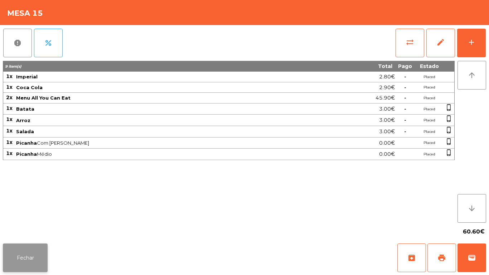
click at [21, 259] on button "Fechar" at bounding box center [25, 257] width 45 height 29
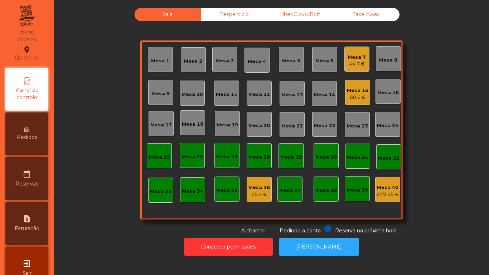
click at [352, 103] on div "Mesa 15 60.6 €" at bounding box center [357, 92] width 25 height 25
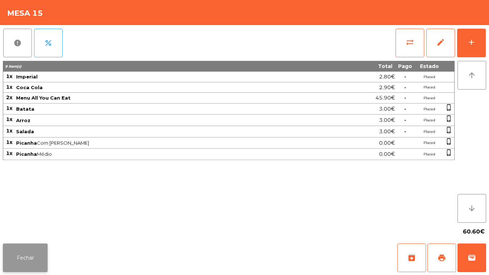
click at [37, 247] on button "Fechar" at bounding box center [25, 257] width 45 height 29
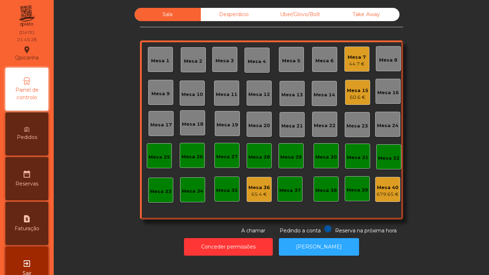
click at [43, 146] on div "Pedidos" at bounding box center [26, 133] width 43 height 43
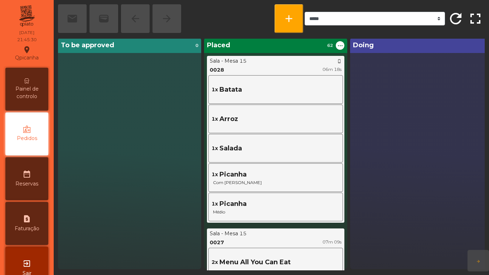
scroll to position [1, 0]
click at [40, 84] on div "Painel de controlo" at bounding box center [26, 89] width 43 height 43
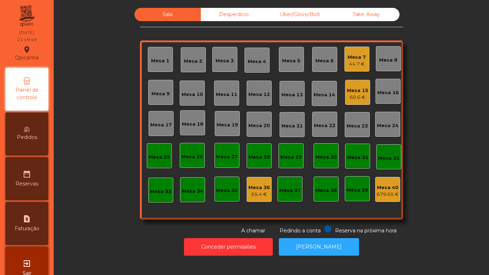
click at [351, 98] on div "60.6 €" at bounding box center [357, 97] width 21 height 7
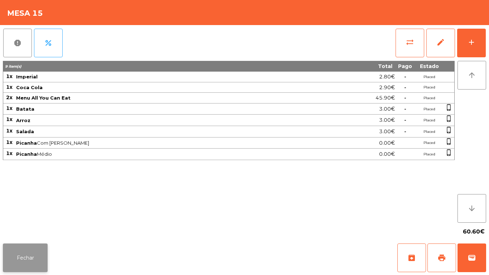
click at [27, 262] on button "Fechar" at bounding box center [25, 257] width 45 height 29
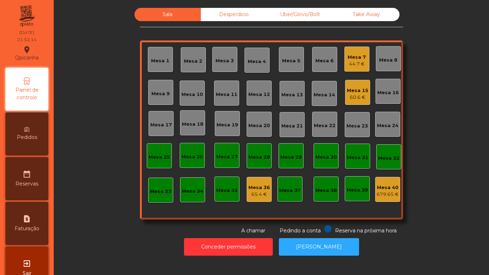
click at [353, 97] on div "60.6 €" at bounding box center [357, 97] width 21 height 7
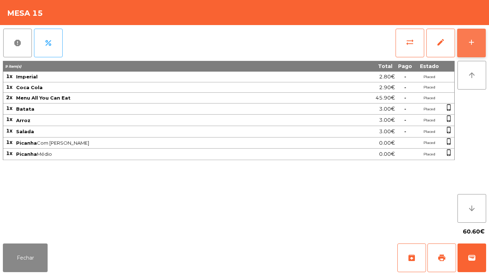
click at [471, 42] on div "add" at bounding box center [471, 42] width 9 height 9
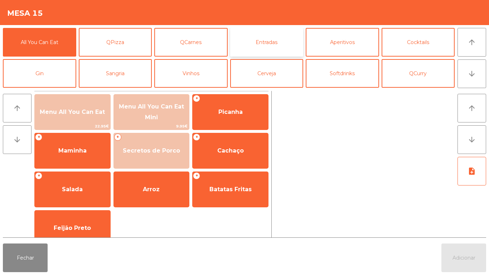
click at [278, 45] on button "Entradas" at bounding box center [266, 42] width 73 height 29
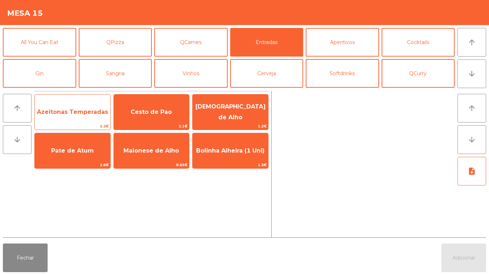
click at [73, 111] on span "Azeitonas Temperadas" at bounding box center [72, 111] width 71 height 7
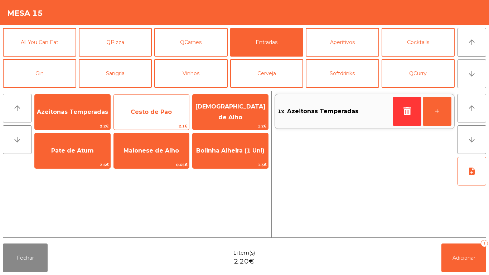
click at [159, 117] on span "Cesto de Pao" at bounding box center [152, 111] width 76 height 19
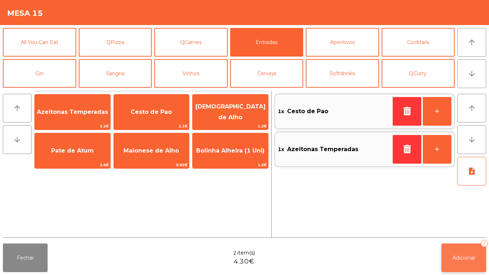
click at [466, 253] on button "Adicionar 2" at bounding box center [463, 257] width 45 height 29
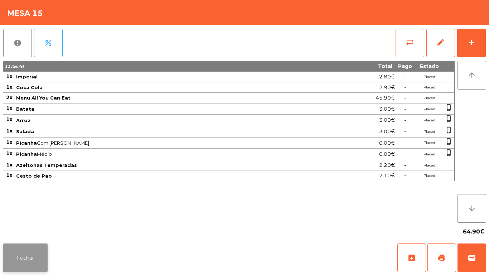
click at [38, 254] on button "Fechar" at bounding box center [25, 257] width 45 height 29
